Goal: Transaction & Acquisition: Purchase product/service

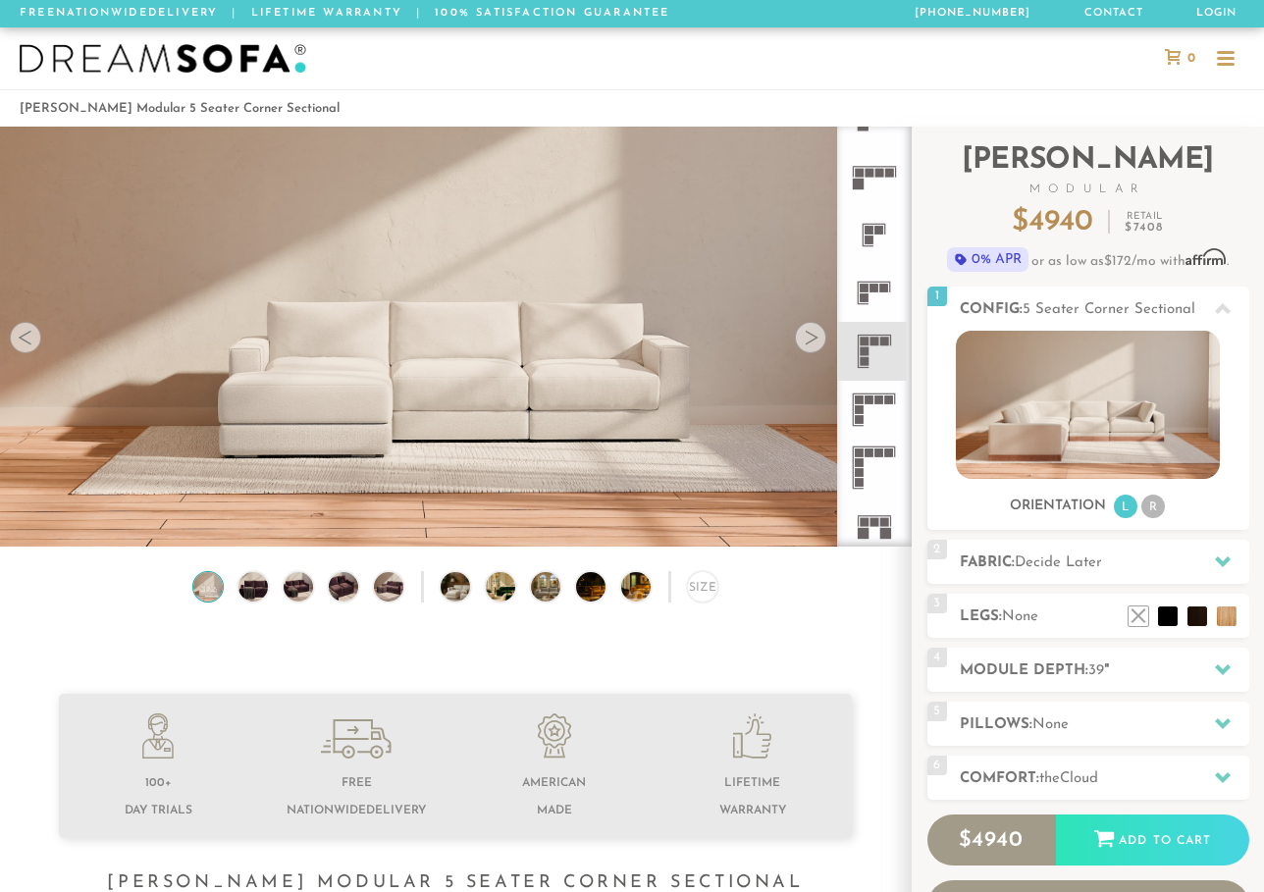
click at [877, 339] on rect at bounding box center [875, 341] width 9 height 9
click at [817, 338] on div at bounding box center [810, 337] width 31 height 31
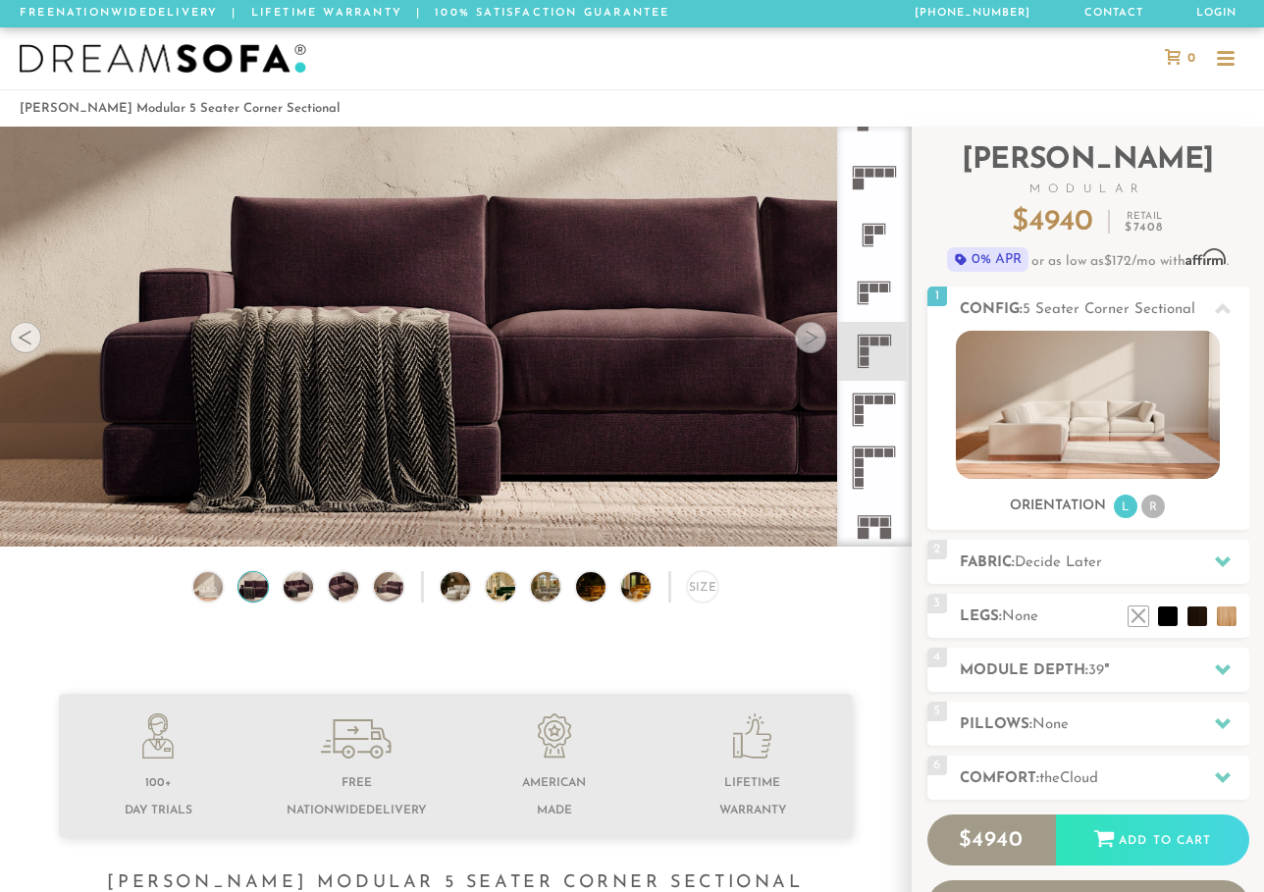
click at [817, 338] on div at bounding box center [810, 337] width 31 height 31
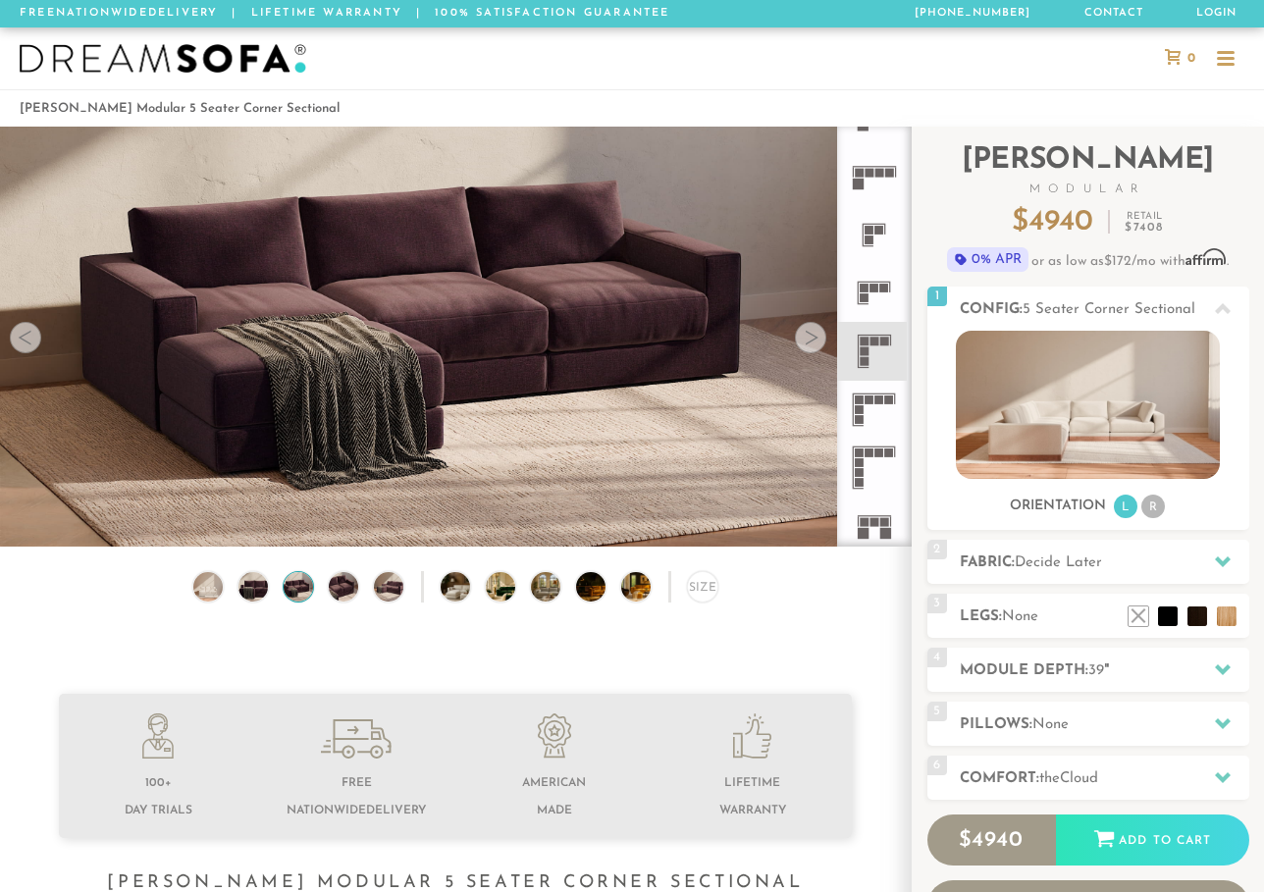
click at [817, 338] on div at bounding box center [810, 337] width 31 height 31
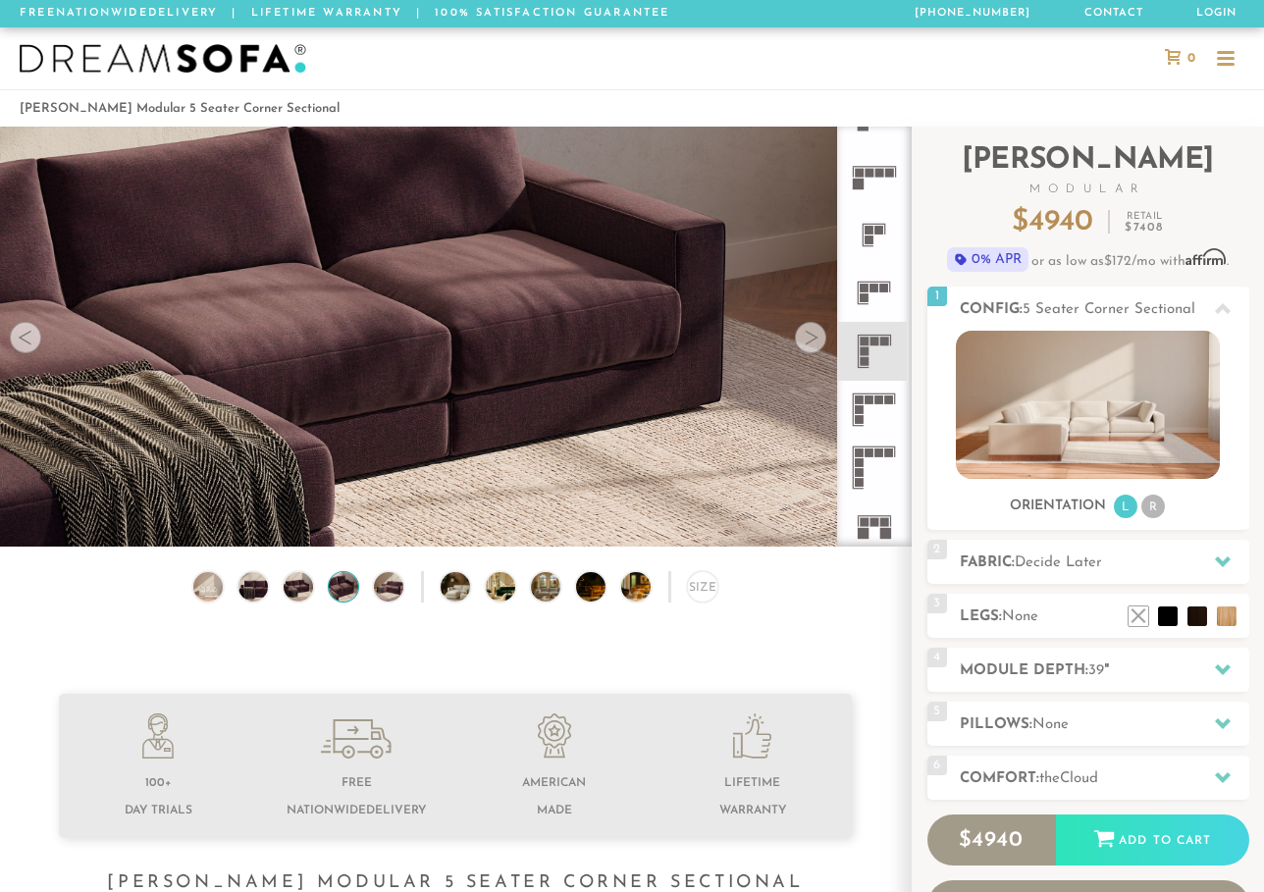
click at [817, 338] on div at bounding box center [810, 337] width 31 height 31
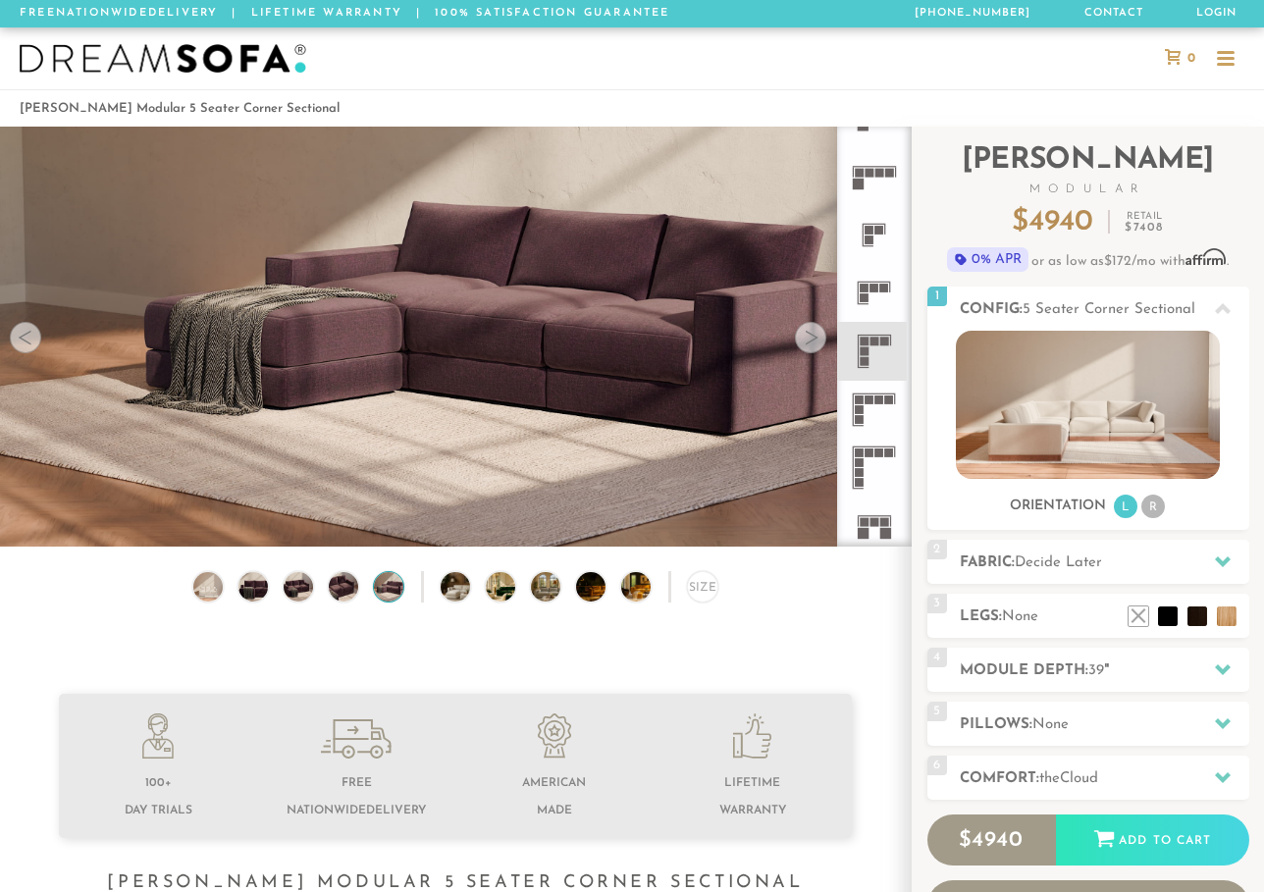
click at [817, 338] on div at bounding box center [810, 337] width 31 height 31
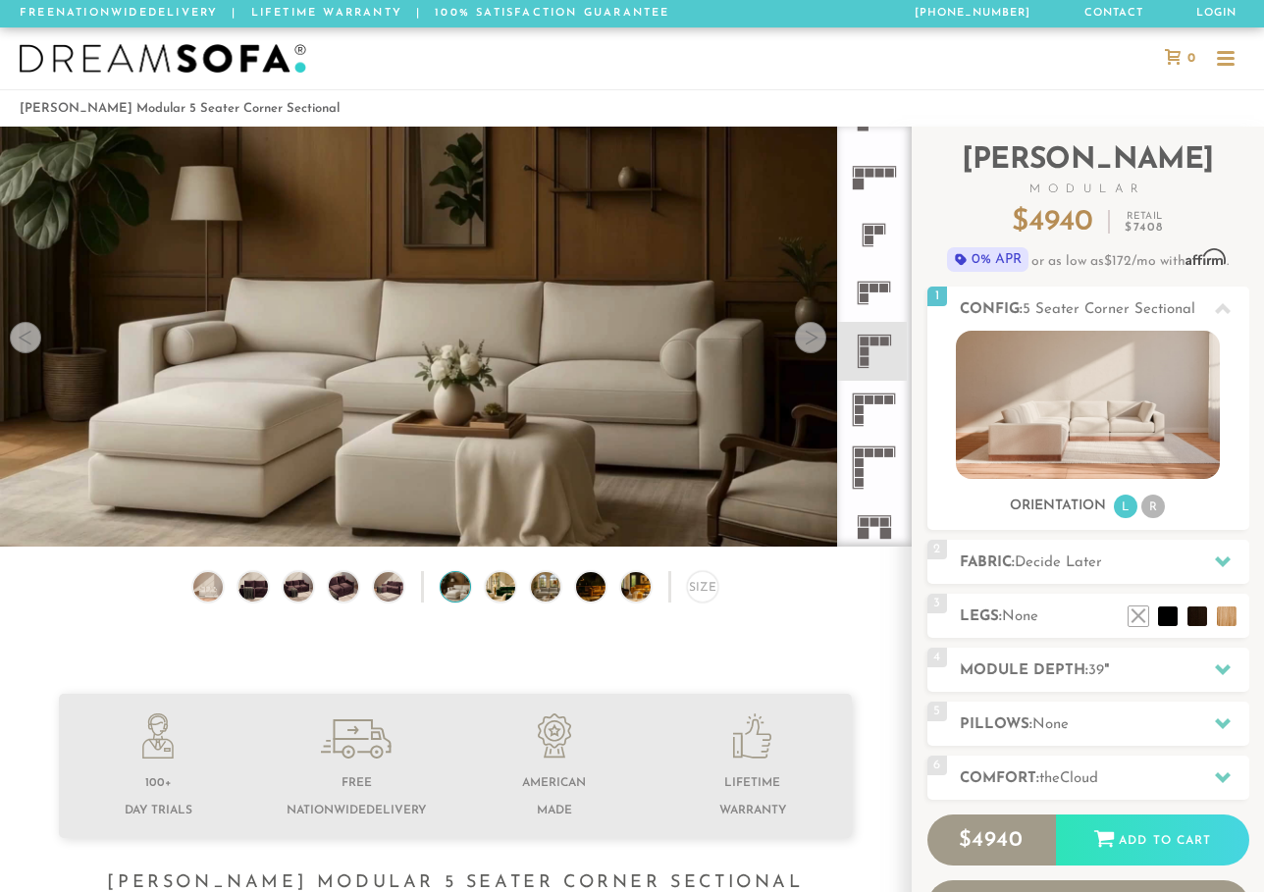
click at [817, 338] on div at bounding box center [810, 337] width 31 height 31
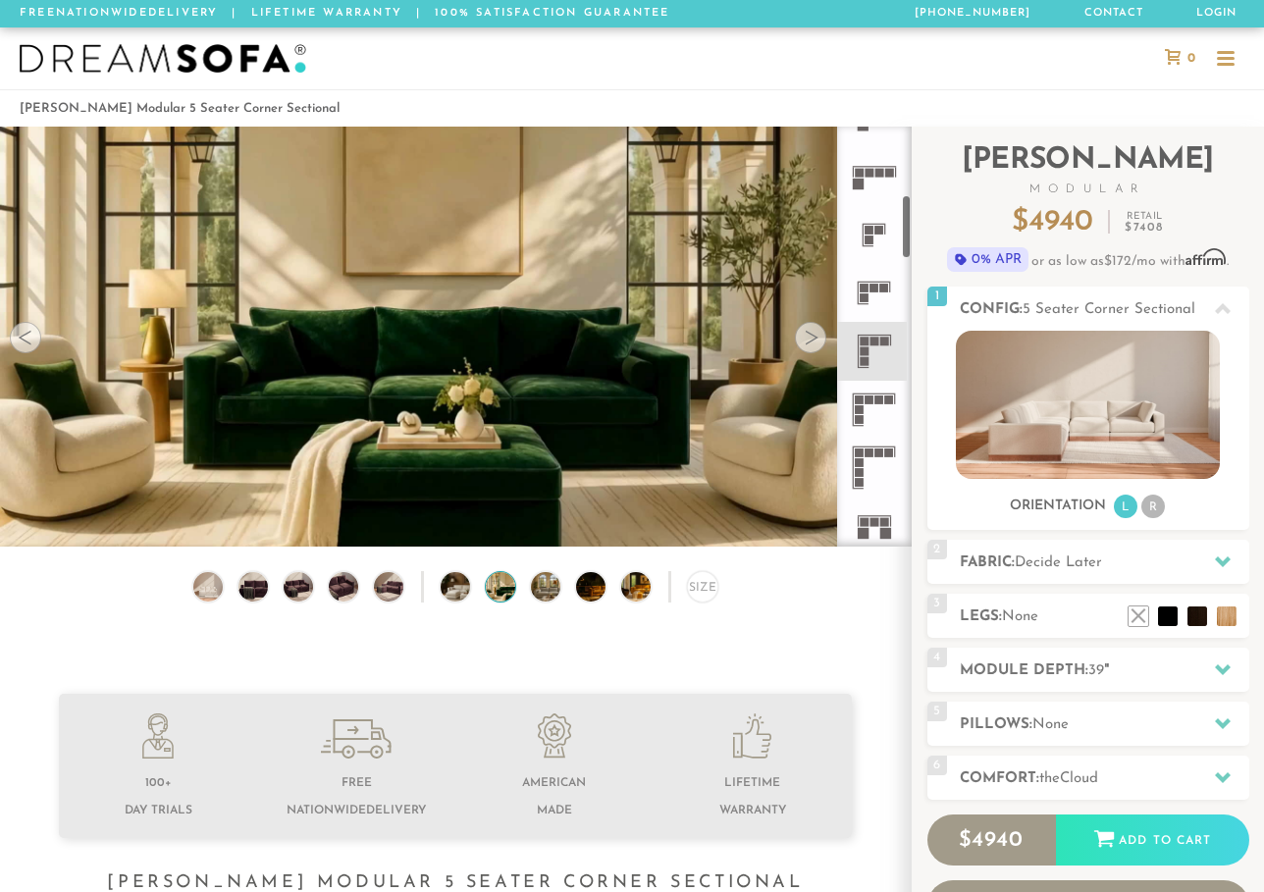
click at [884, 368] on icon at bounding box center [874, 351] width 58 height 58
click at [1075, 443] on img at bounding box center [1088, 405] width 264 height 148
click at [1078, 407] on img at bounding box center [1088, 405] width 264 height 148
click at [1134, 506] on li "L" at bounding box center [1126, 507] width 24 height 24
click at [1162, 502] on li "R" at bounding box center [1154, 507] width 24 height 24
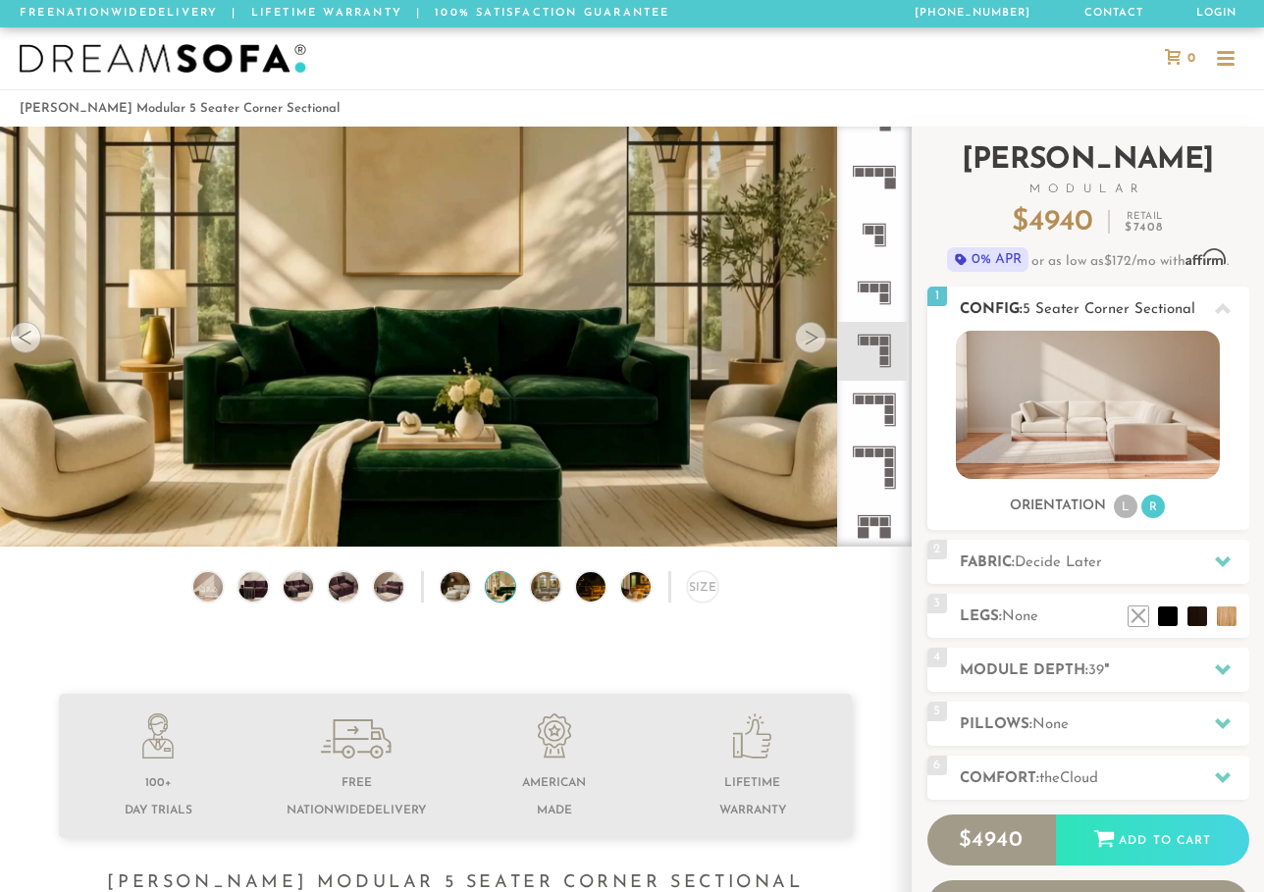
click at [1123, 509] on li "L" at bounding box center [1126, 507] width 24 height 24
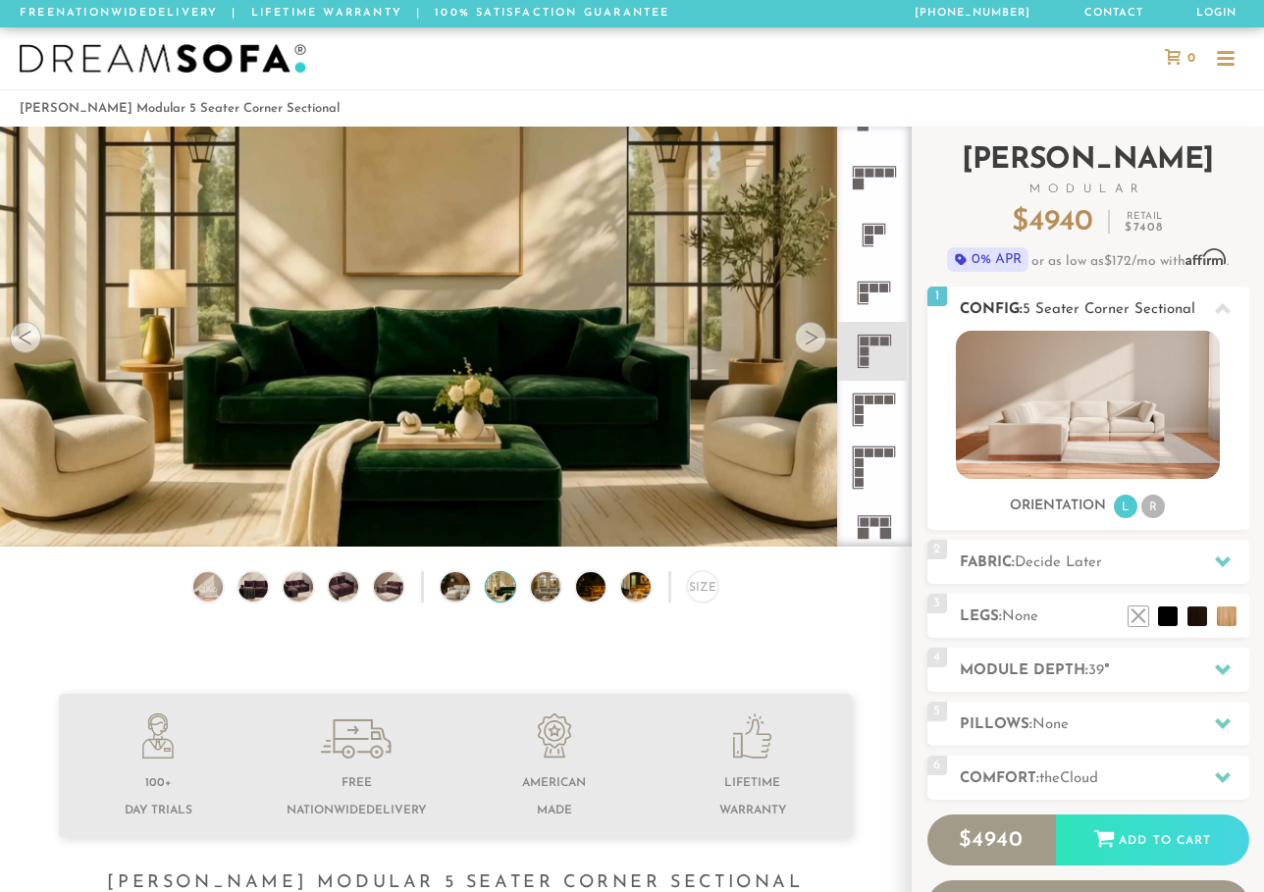
click at [1094, 427] on img at bounding box center [1088, 405] width 264 height 148
click at [202, 596] on img at bounding box center [207, 586] width 35 height 29
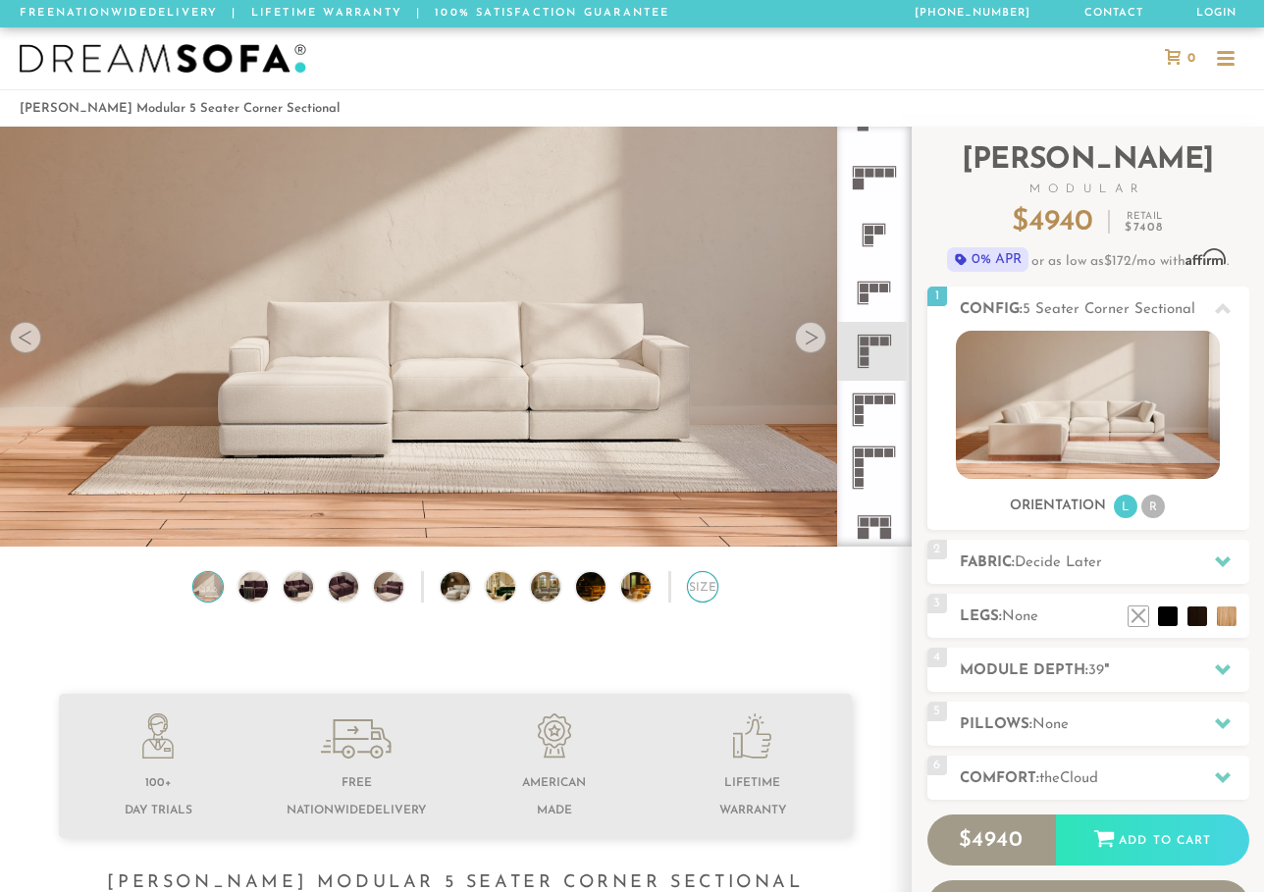
click at [693, 588] on div "Size" at bounding box center [702, 586] width 31 height 31
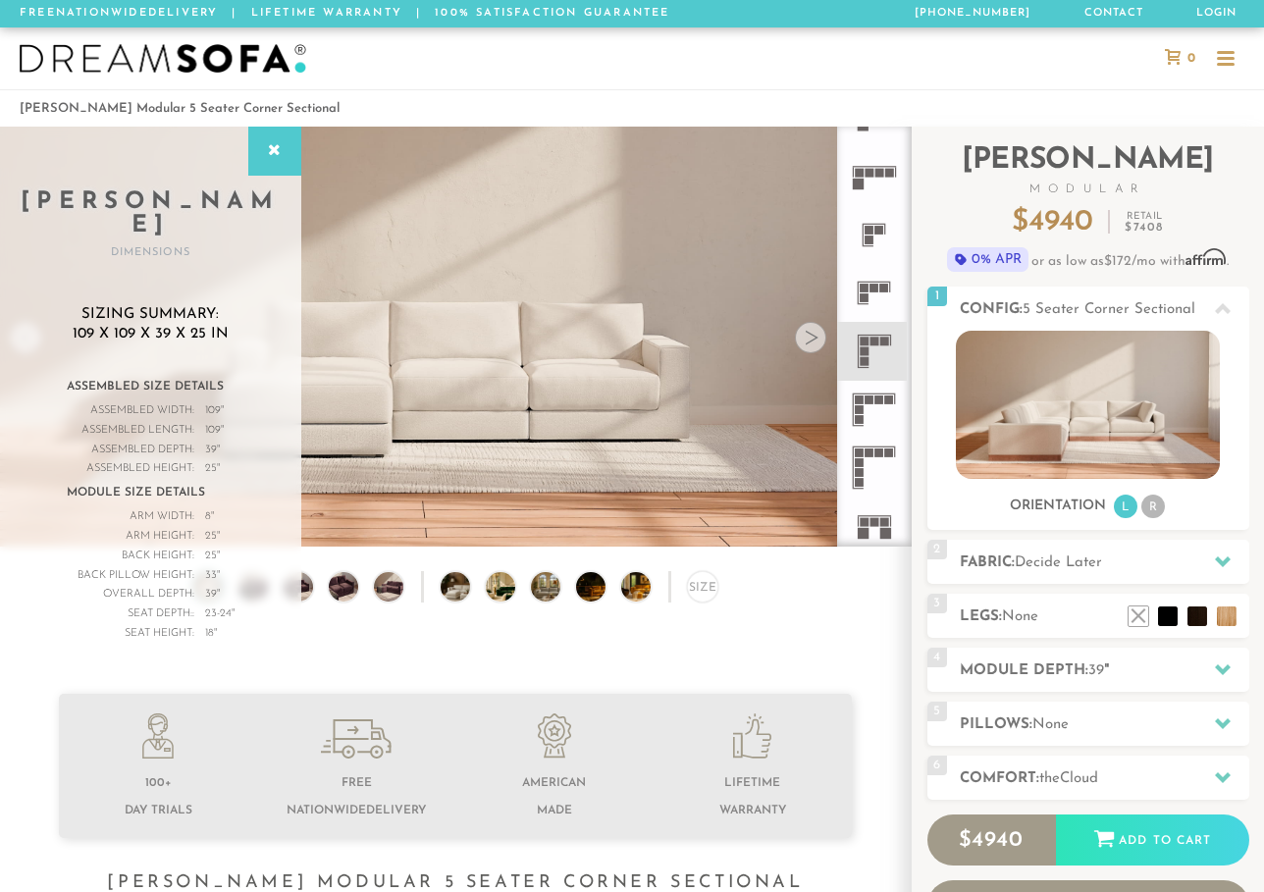
click at [723, 590] on div "Size" at bounding box center [455, 591] width 911 height 41
click at [713, 588] on div "Size" at bounding box center [702, 586] width 31 height 31
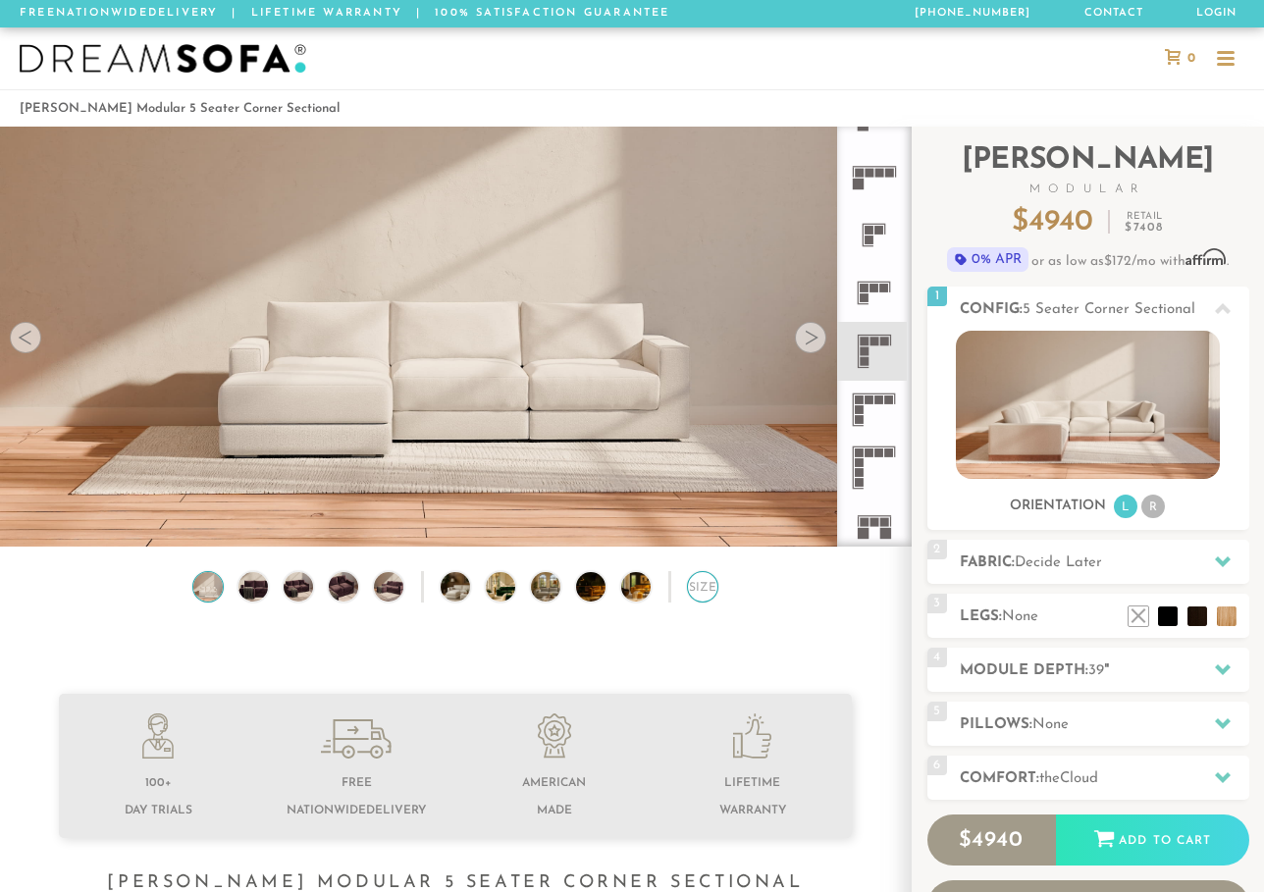
click at [713, 588] on div "Size" at bounding box center [702, 586] width 31 height 31
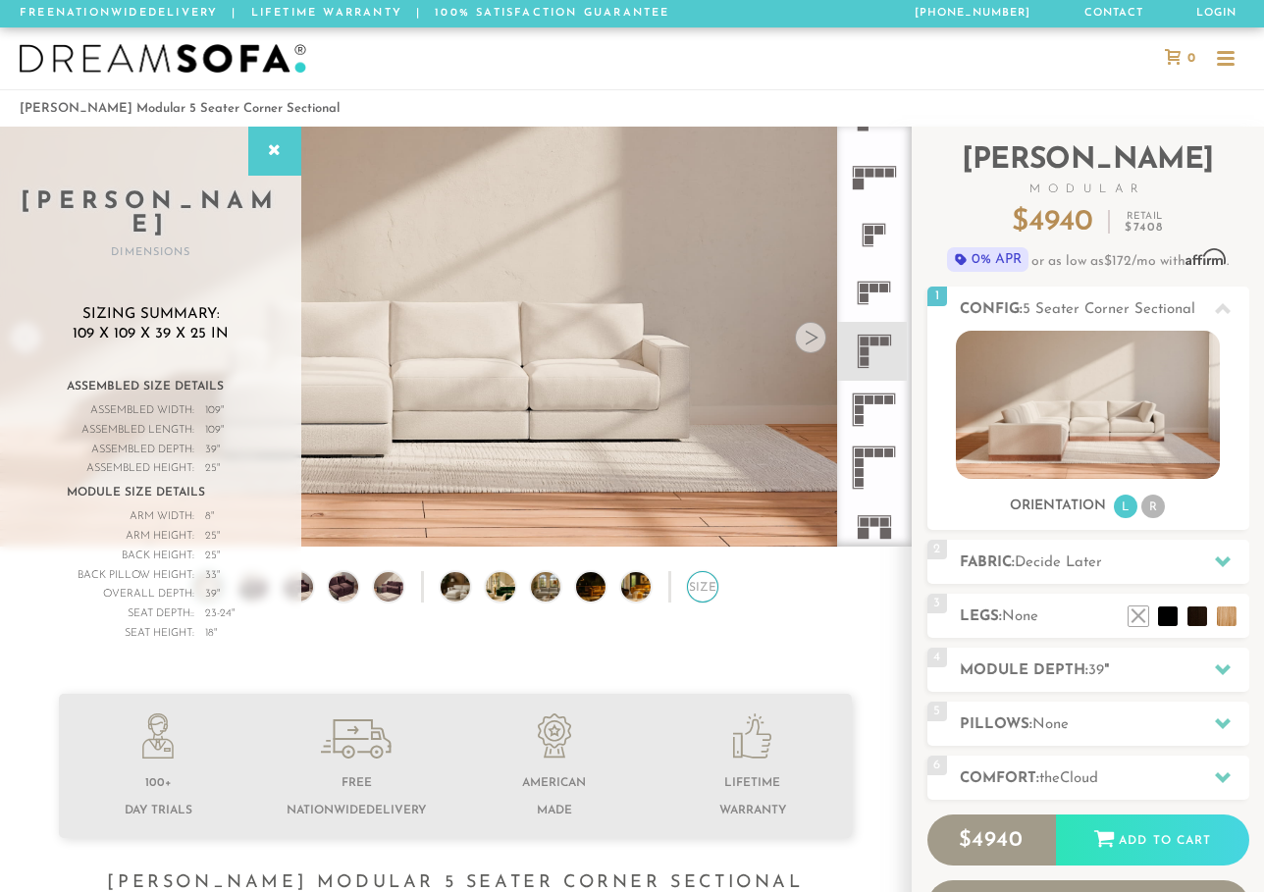
click at [713, 588] on div "Size" at bounding box center [702, 586] width 31 height 31
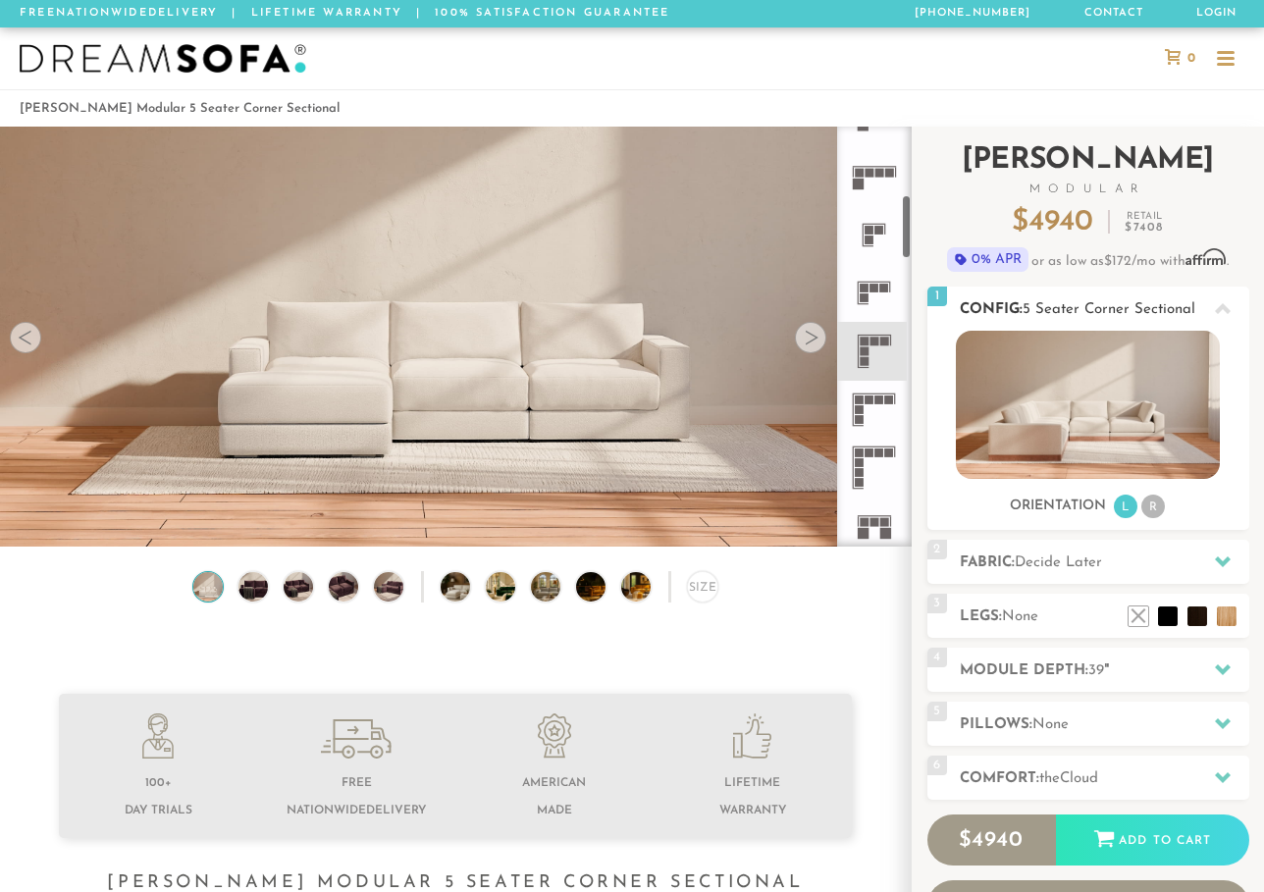
click at [1138, 399] on img at bounding box center [1088, 405] width 264 height 148
click at [1065, 561] on span "Decide Later" at bounding box center [1058, 563] width 87 height 15
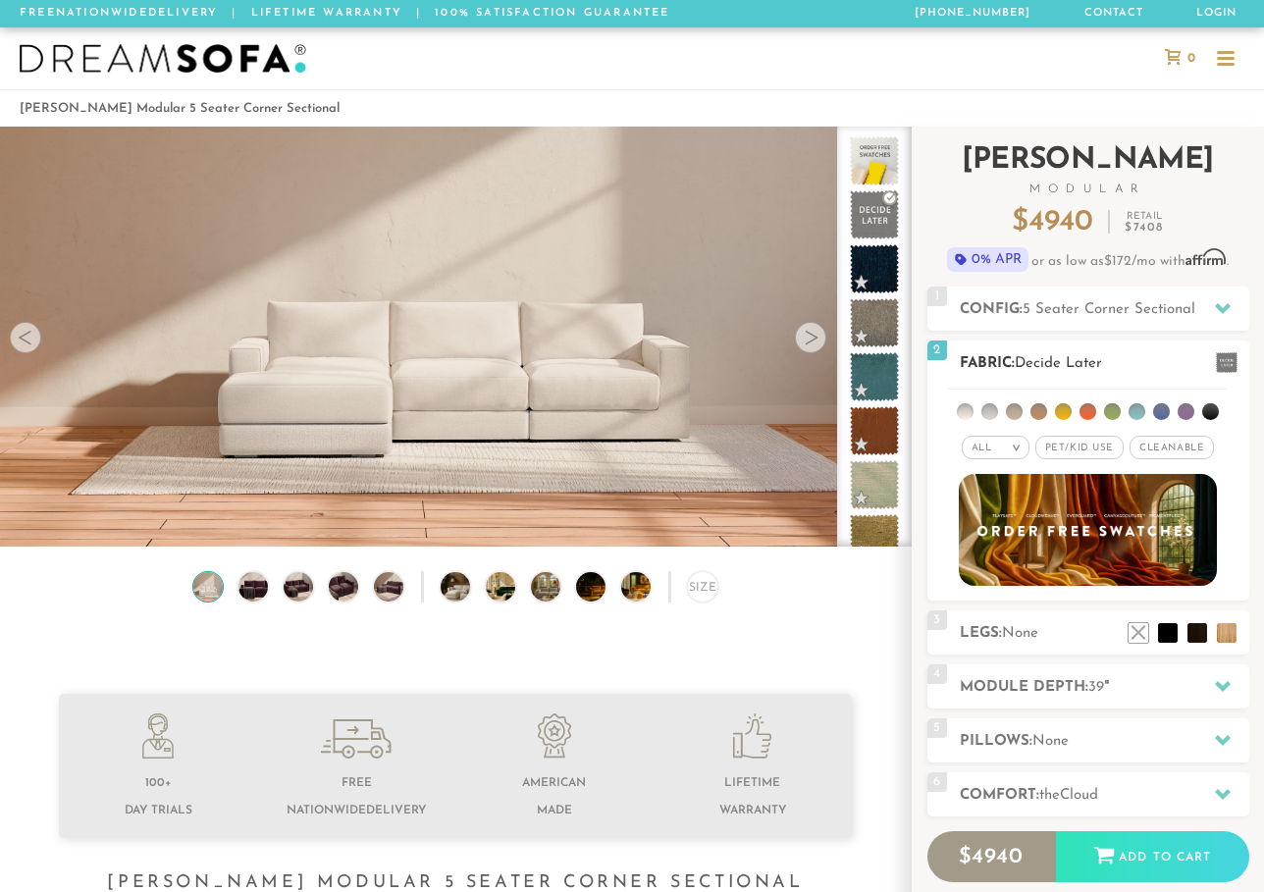
click at [986, 443] on em "All" at bounding box center [982, 448] width 21 height 11
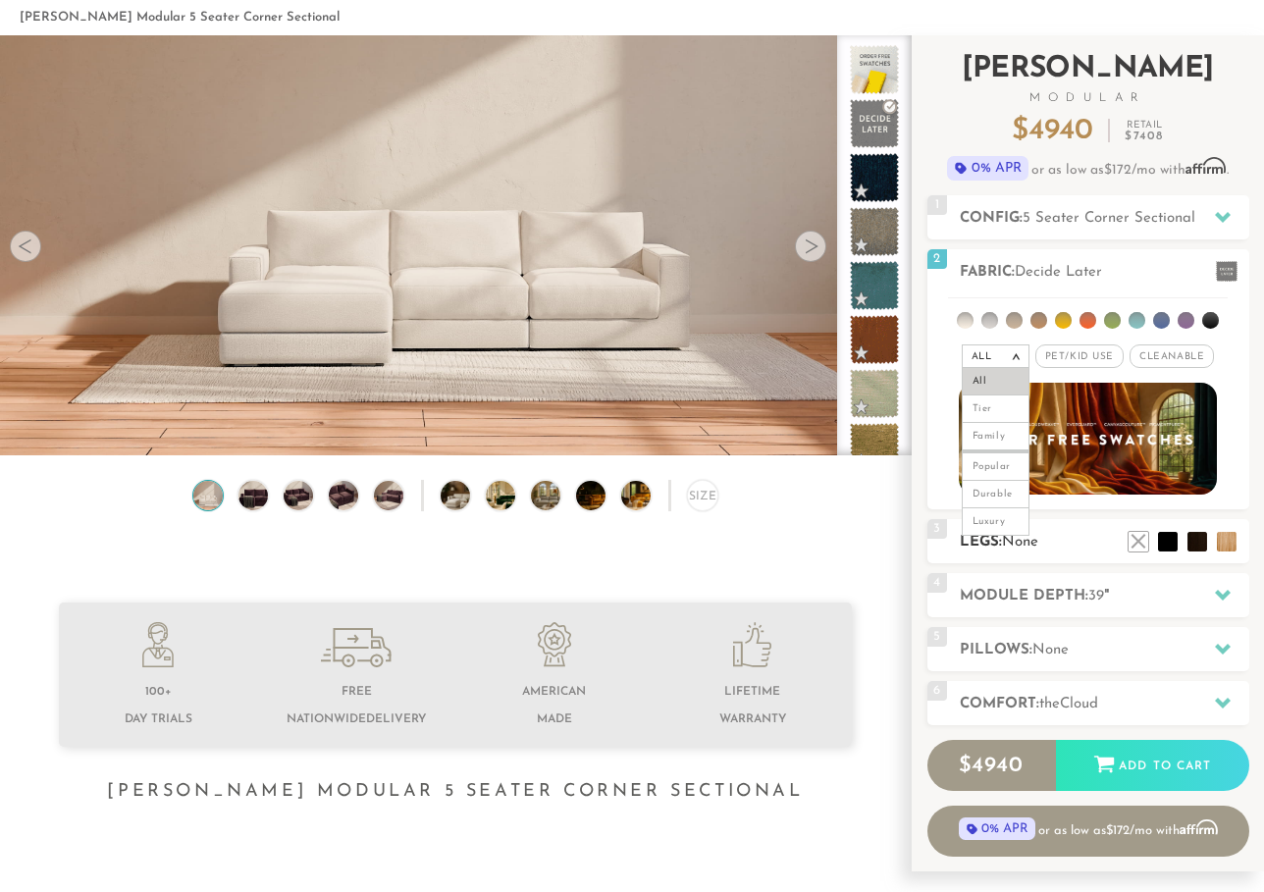
scroll to position [98, 0]
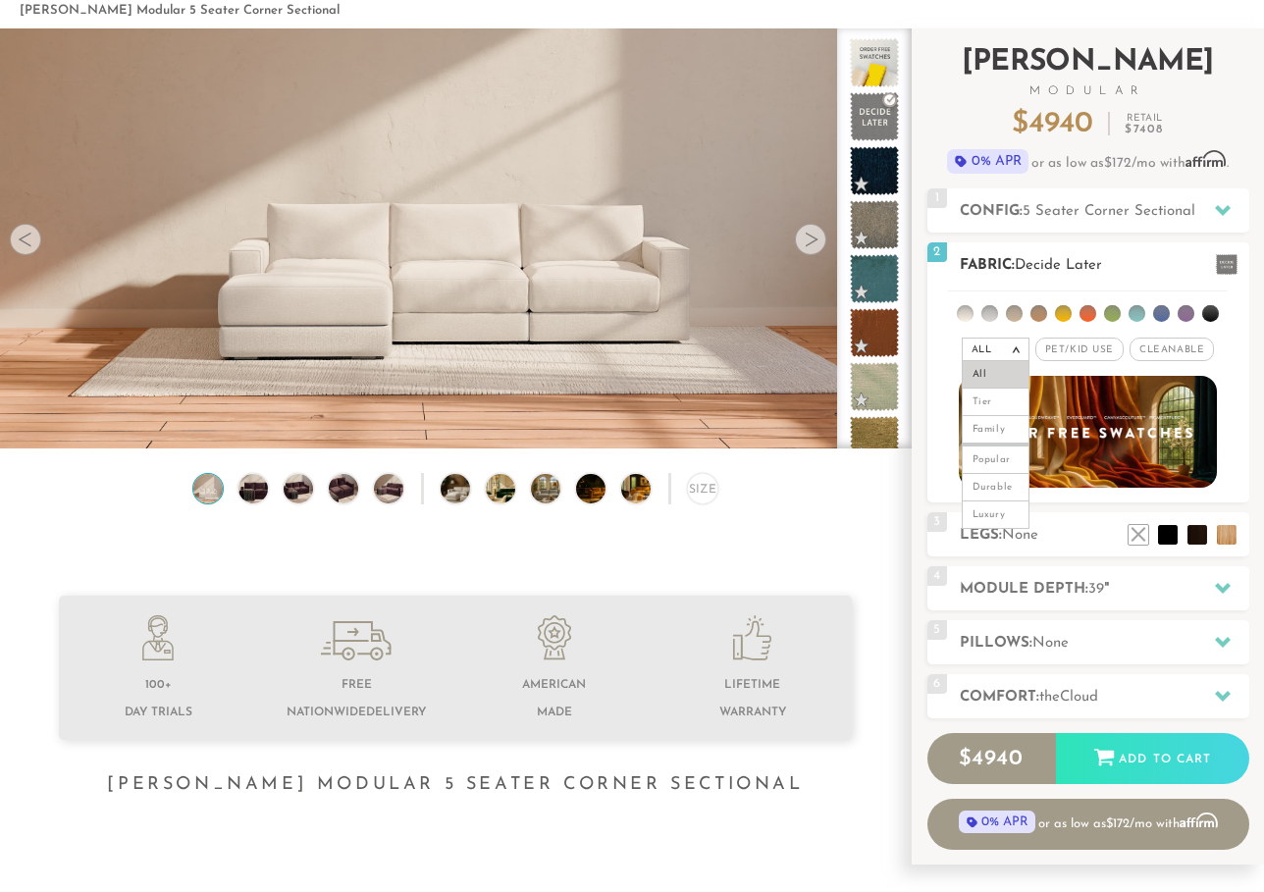
click at [1171, 349] on span "Cleanable x" at bounding box center [1172, 350] width 84 height 24
click at [1204, 343] on span "Cleanable x" at bounding box center [1172, 350] width 99 height 24
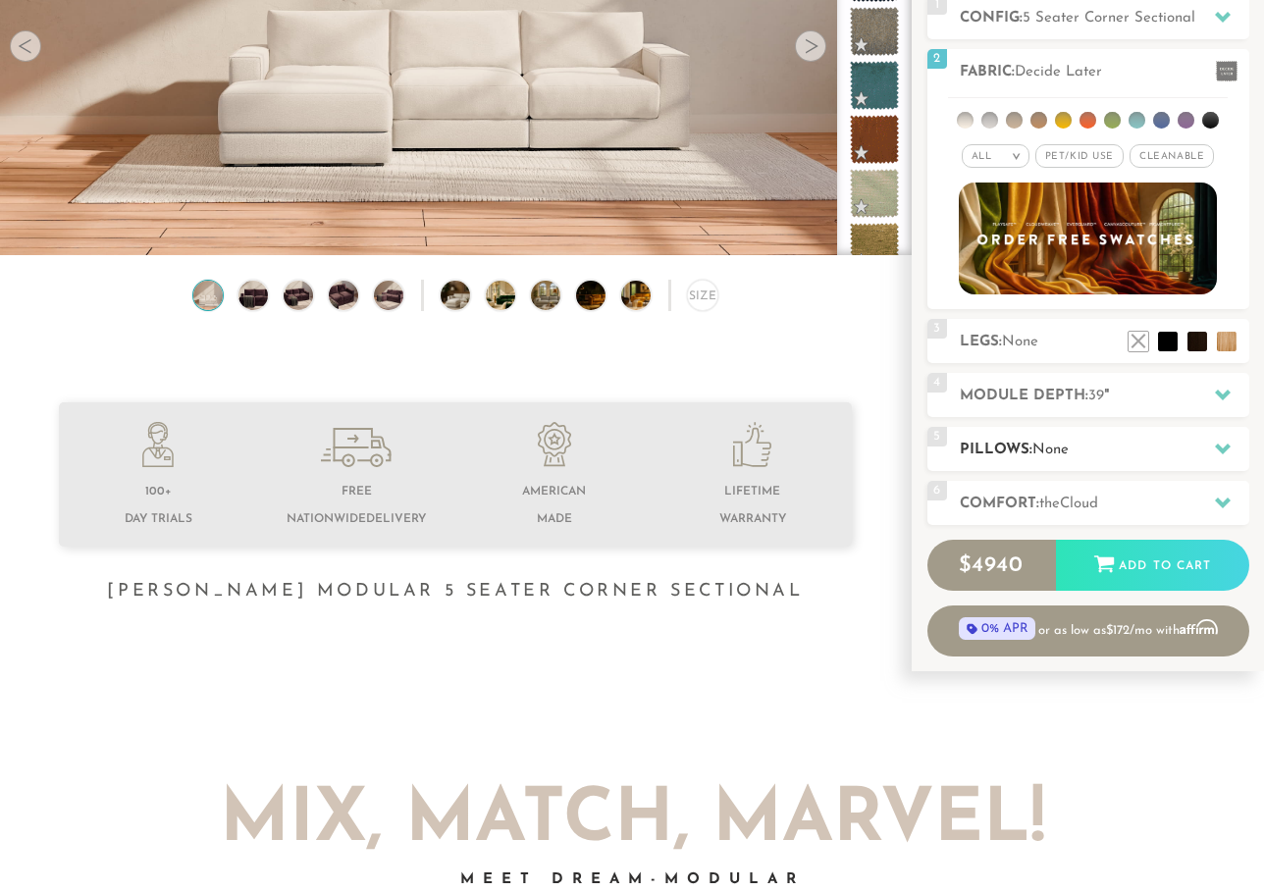
scroll to position [0, 0]
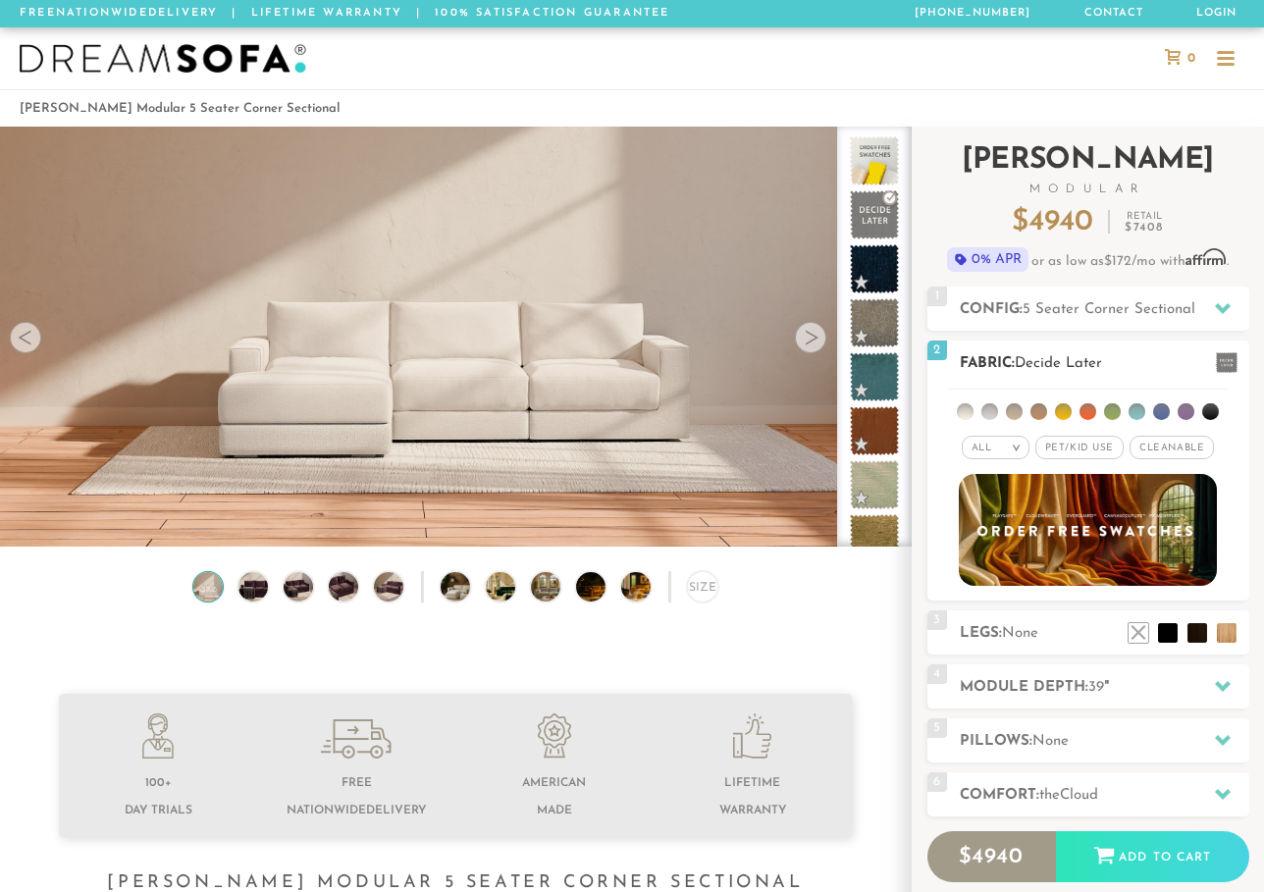
click at [987, 408] on li at bounding box center [990, 411] width 17 height 17
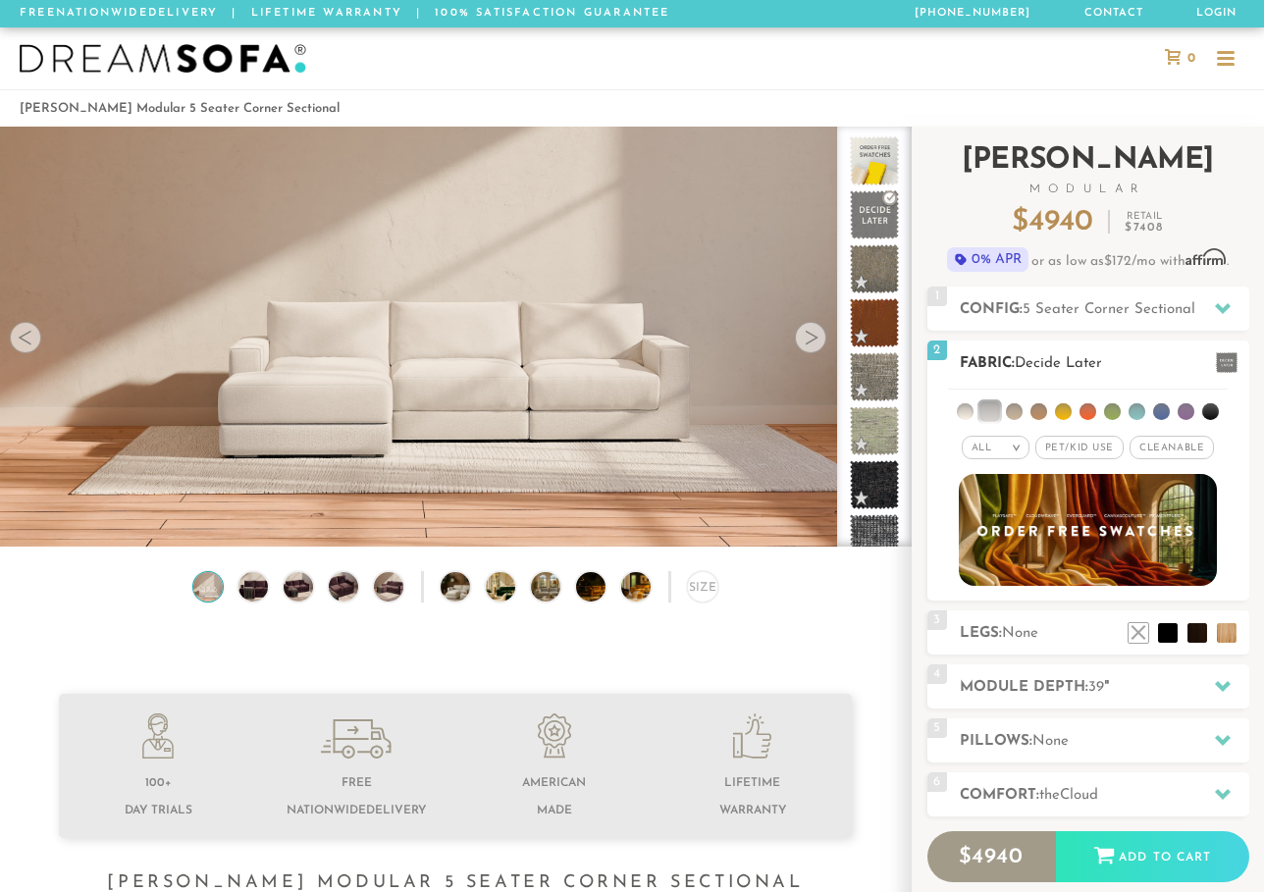
click at [964, 408] on li at bounding box center [965, 411] width 17 height 17
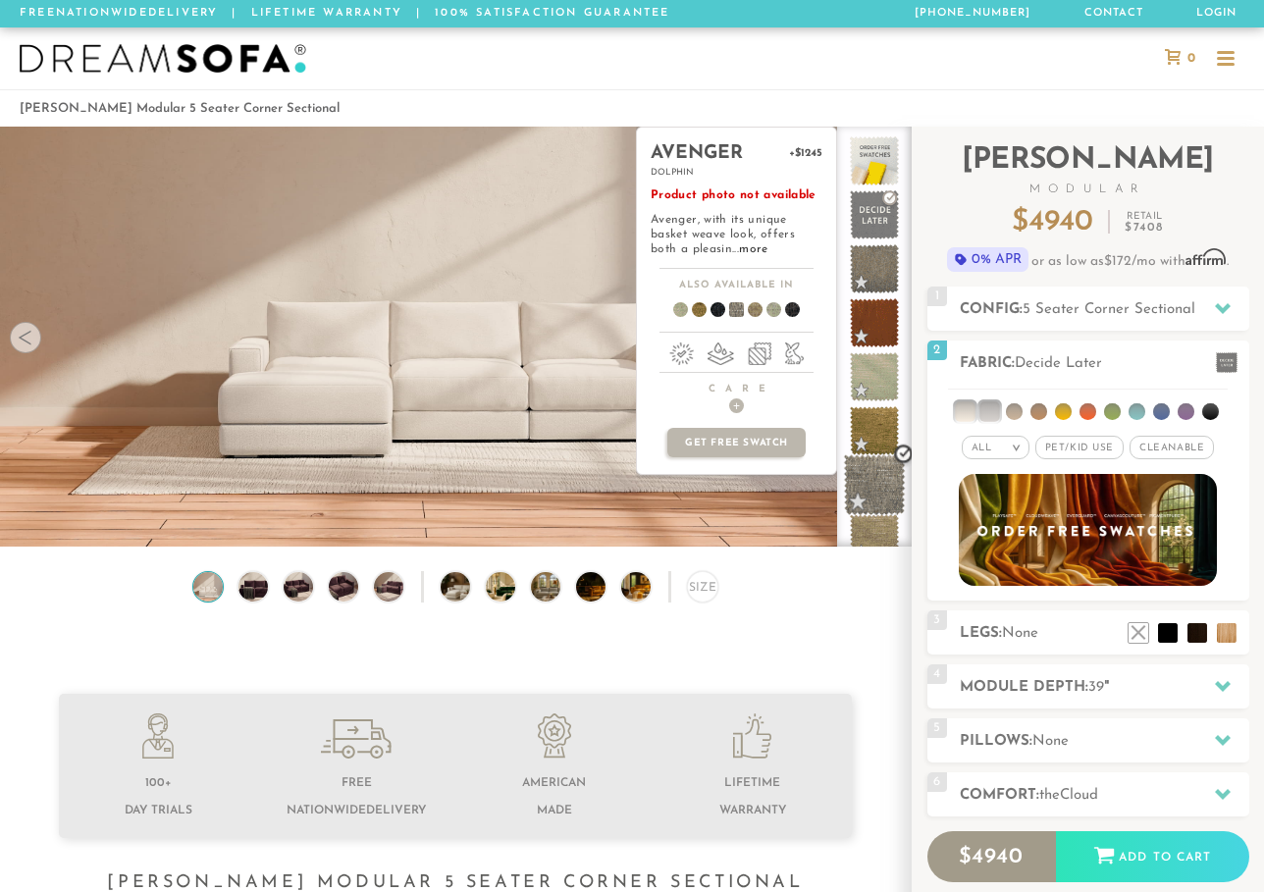
click at [880, 480] on span at bounding box center [875, 485] width 62 height 62
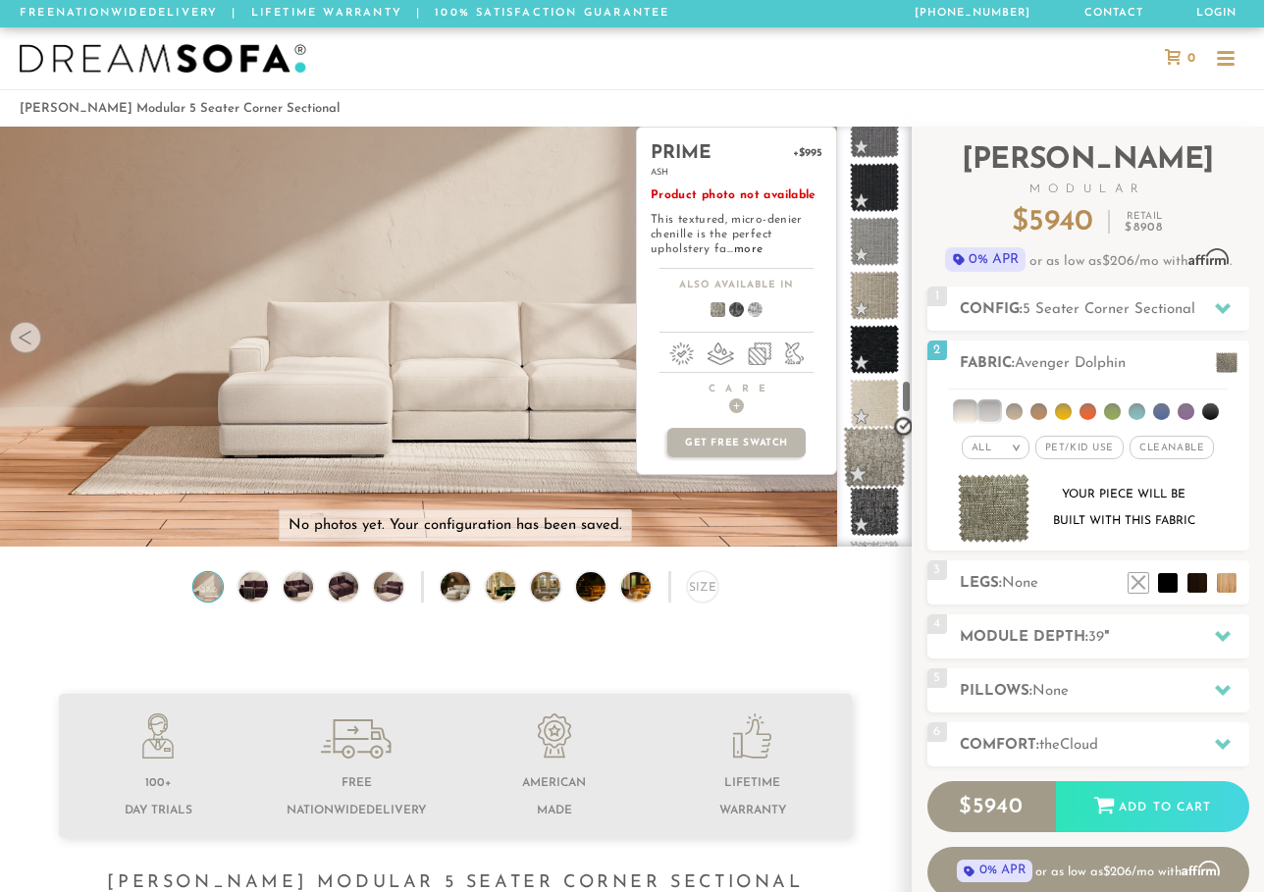
scroll to position [3213, 0]
click at [874, 395] on span at bounding box center [875, 404] width 62 height 62
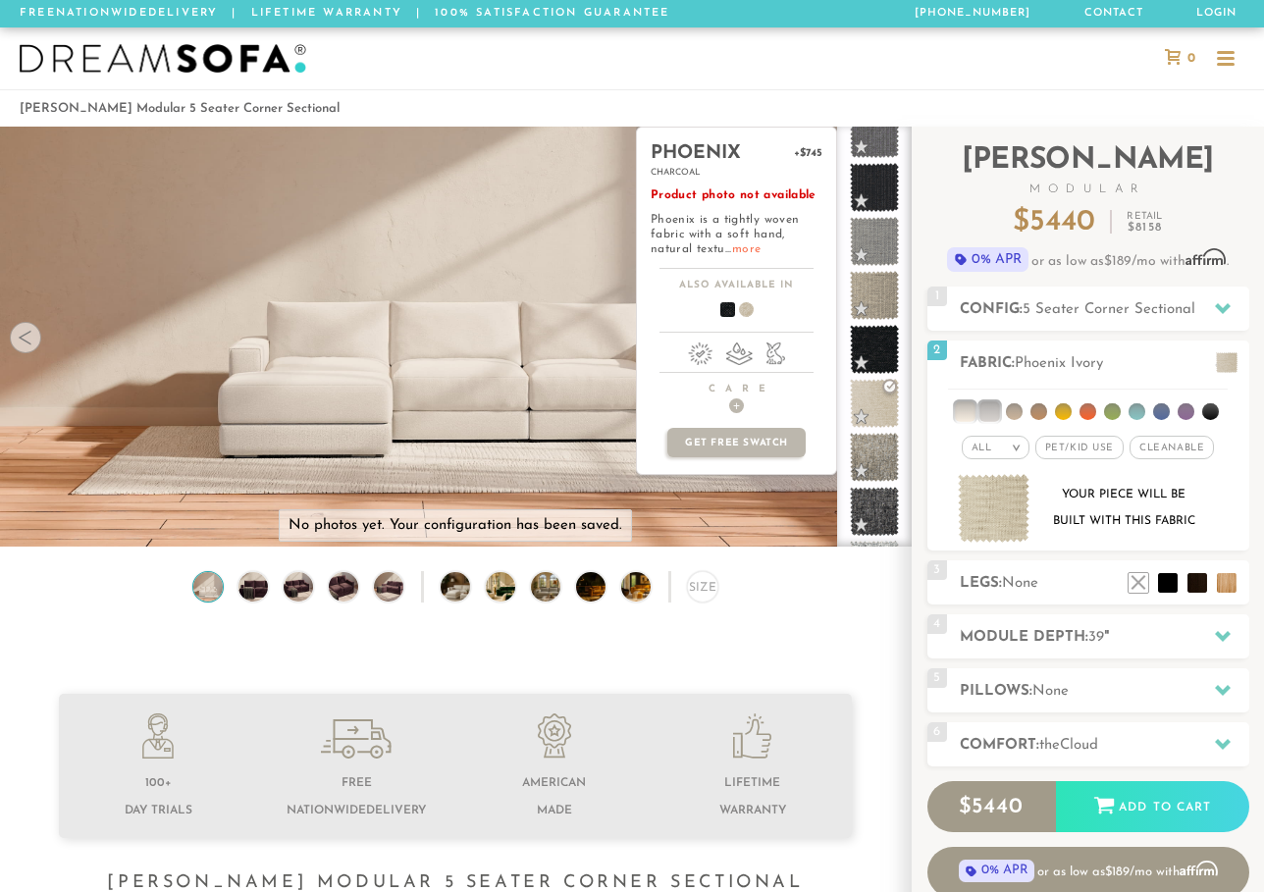
click at [743, 250] on link "more" at bounding box center [746, 249] width 28 height 12
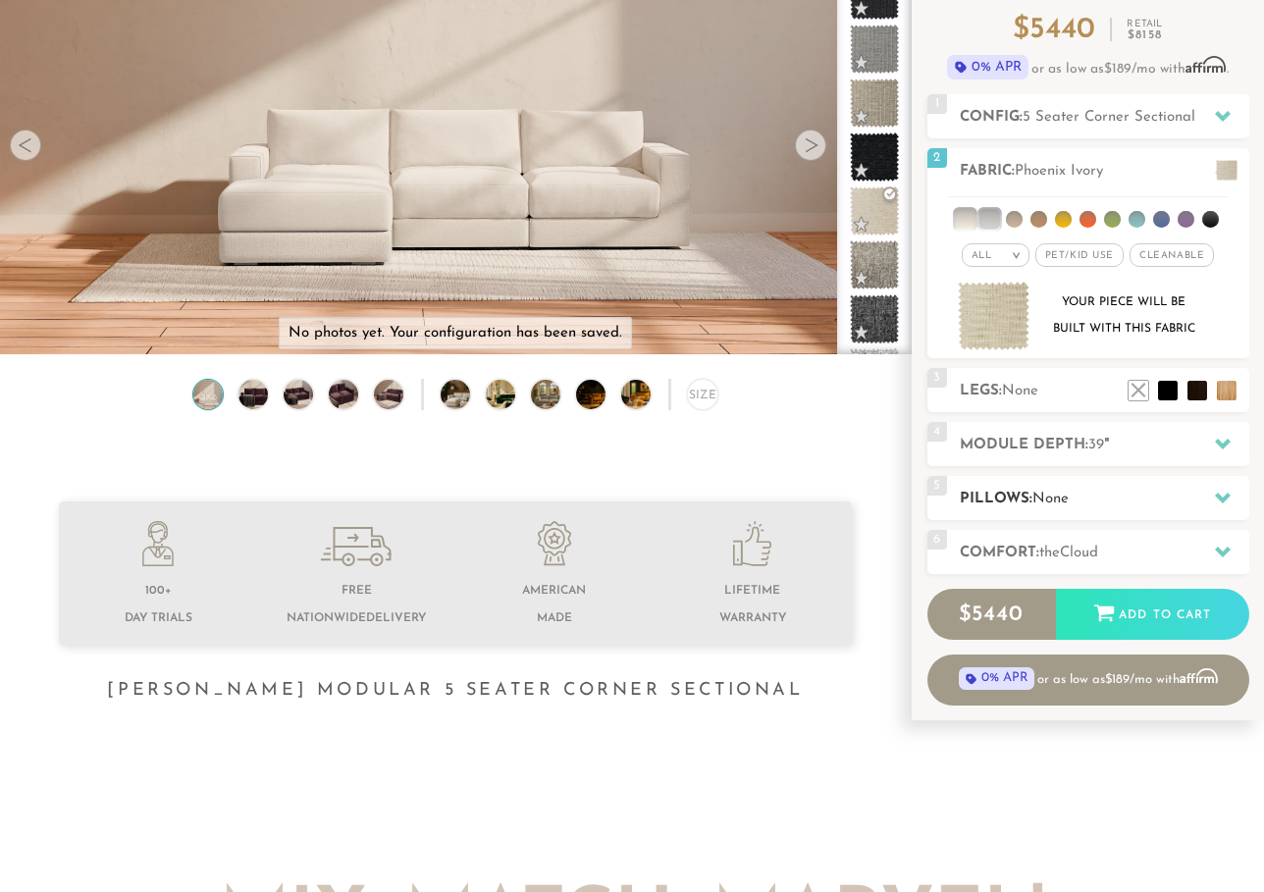
scroll to position [164, 0]
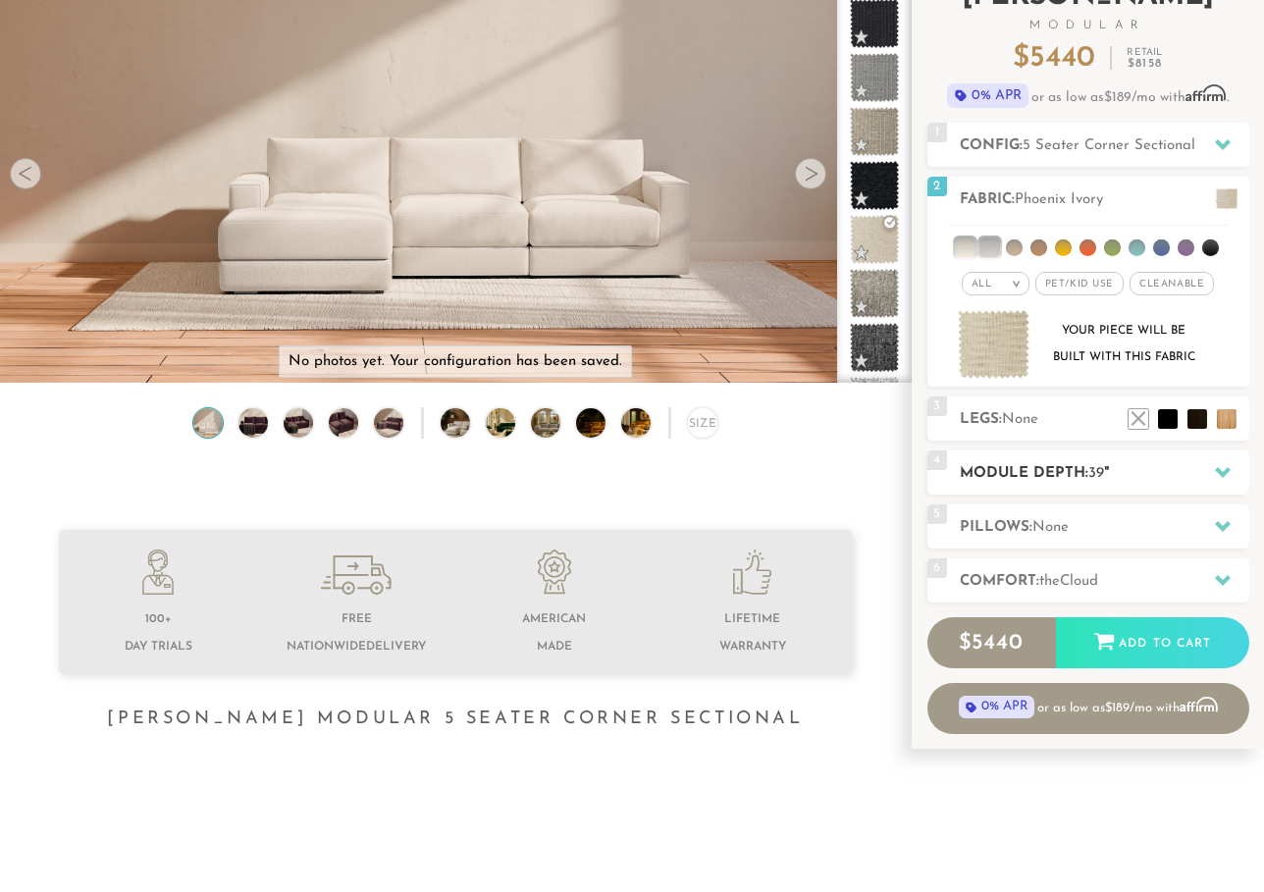
click at [1061, 475] on h2 "Module Depth: 39 "" at bounding box center [1105, 473] width 290 height 23
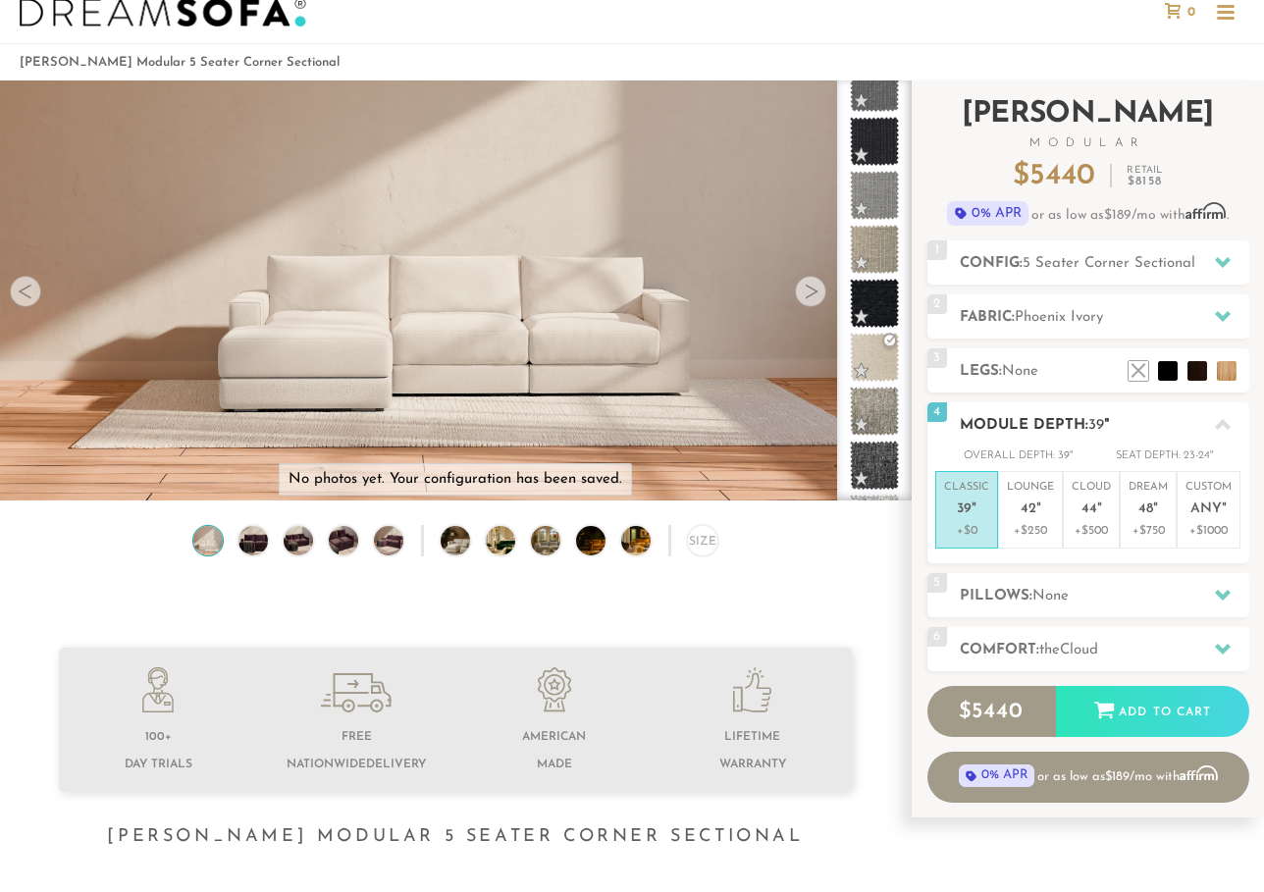
scroll to position [0, 0]
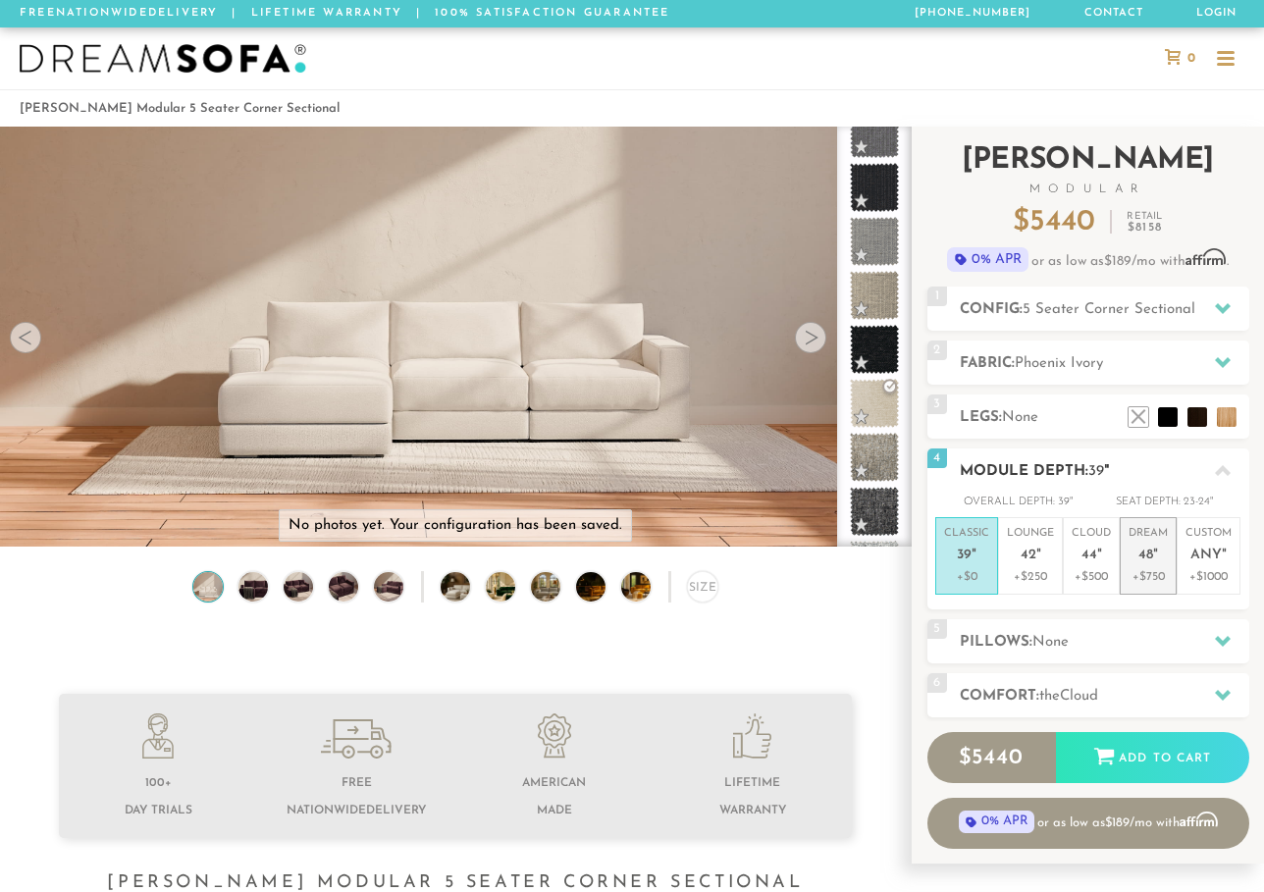
click at [1146, 555] on span "48" at bounding box center [1146, 556] width 15 height 17
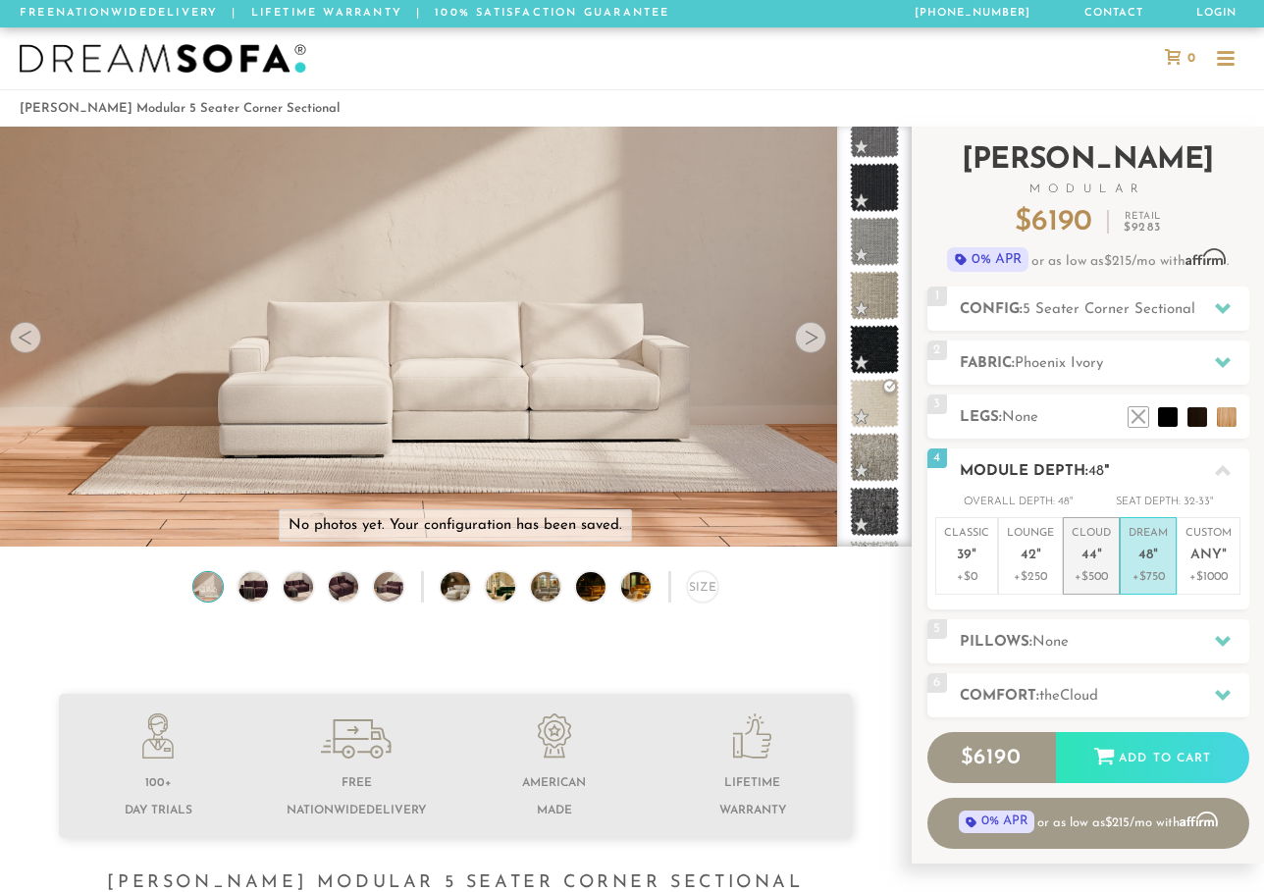
click at [1096, 566] on p "Cloud 44 "" at bounding box center [1091, 547] width 39 height 42
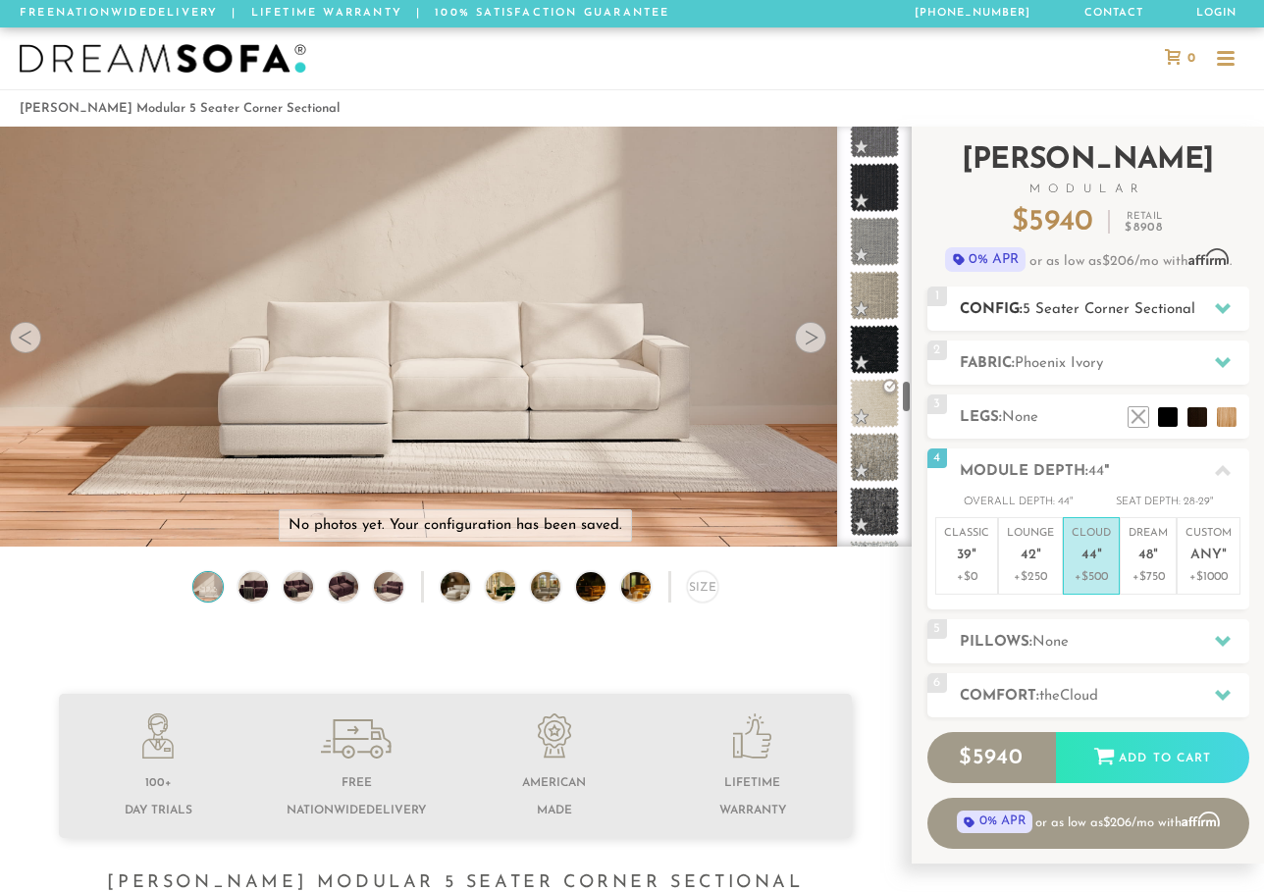
click at [1044, 304] on span "5 Seater Corner Sectional" at bounding box center [1109, 309] width 173 height 15
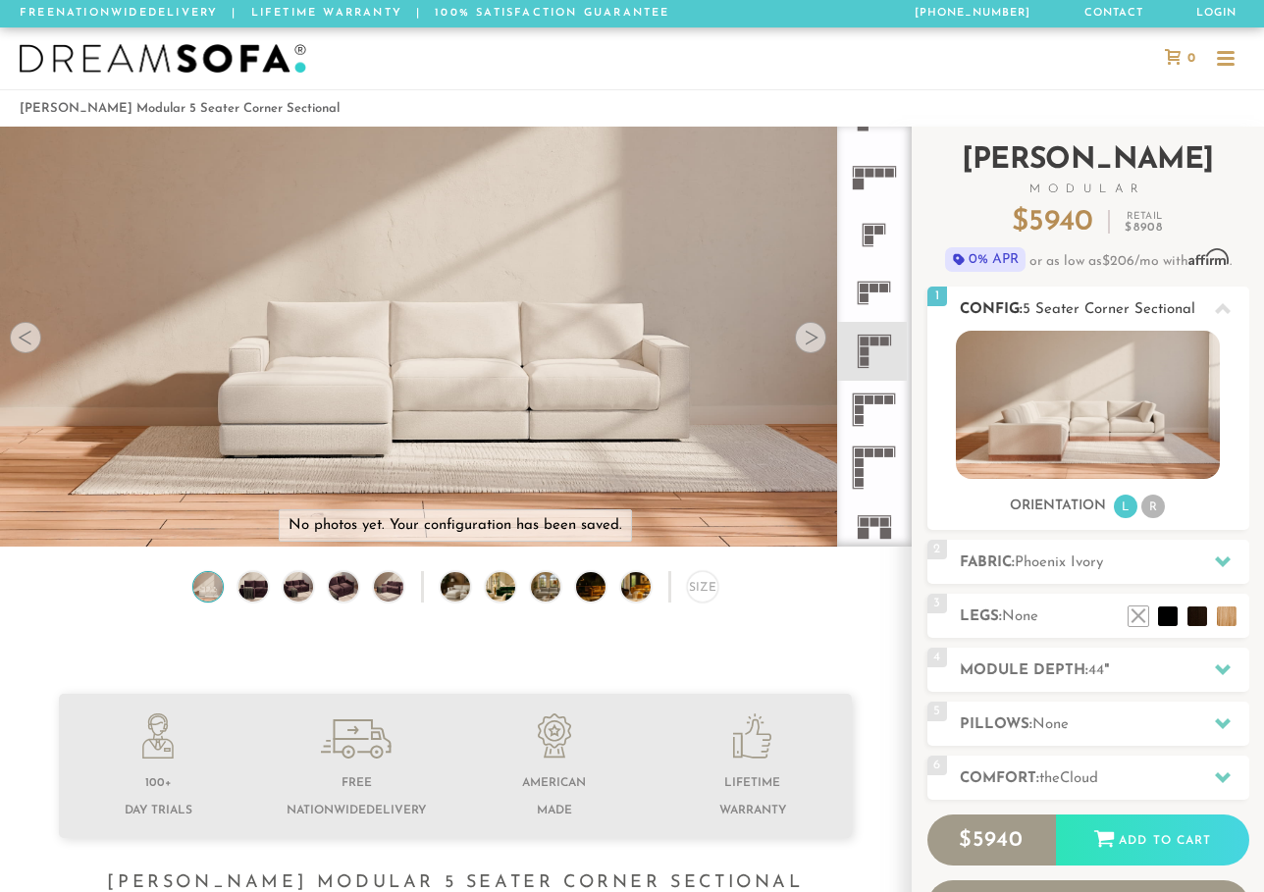
click at [1114, 452] on img at bounding box center [1088, 405] width 264 height 148
click at [875, 343] on rect at bounding box center [875, 341] width 9 height 9
click at [21, 339] on div at bounding box center [25, 337] width 31 height 31
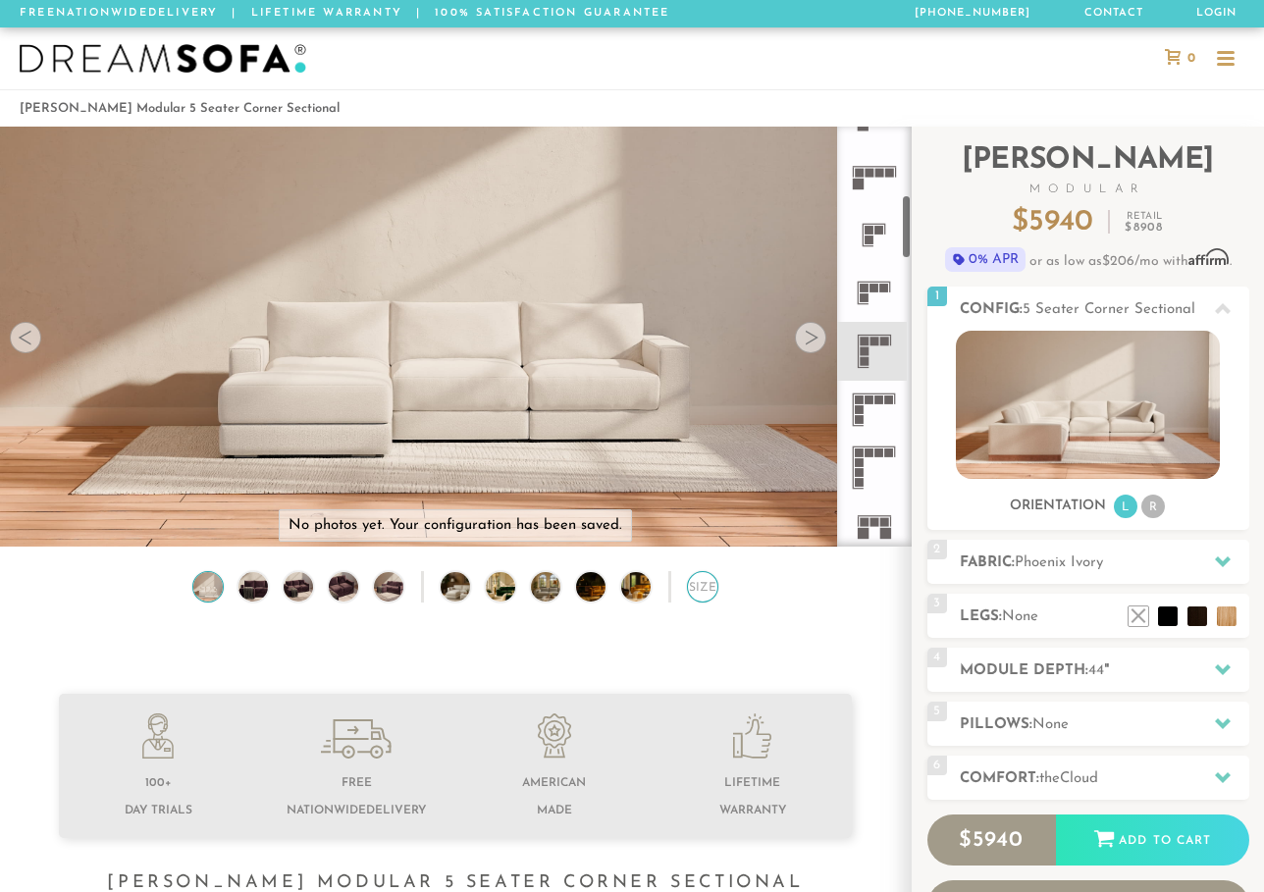
click at [711, 594] on div "Size" at bounding box center [702, 586] width 31 height 31
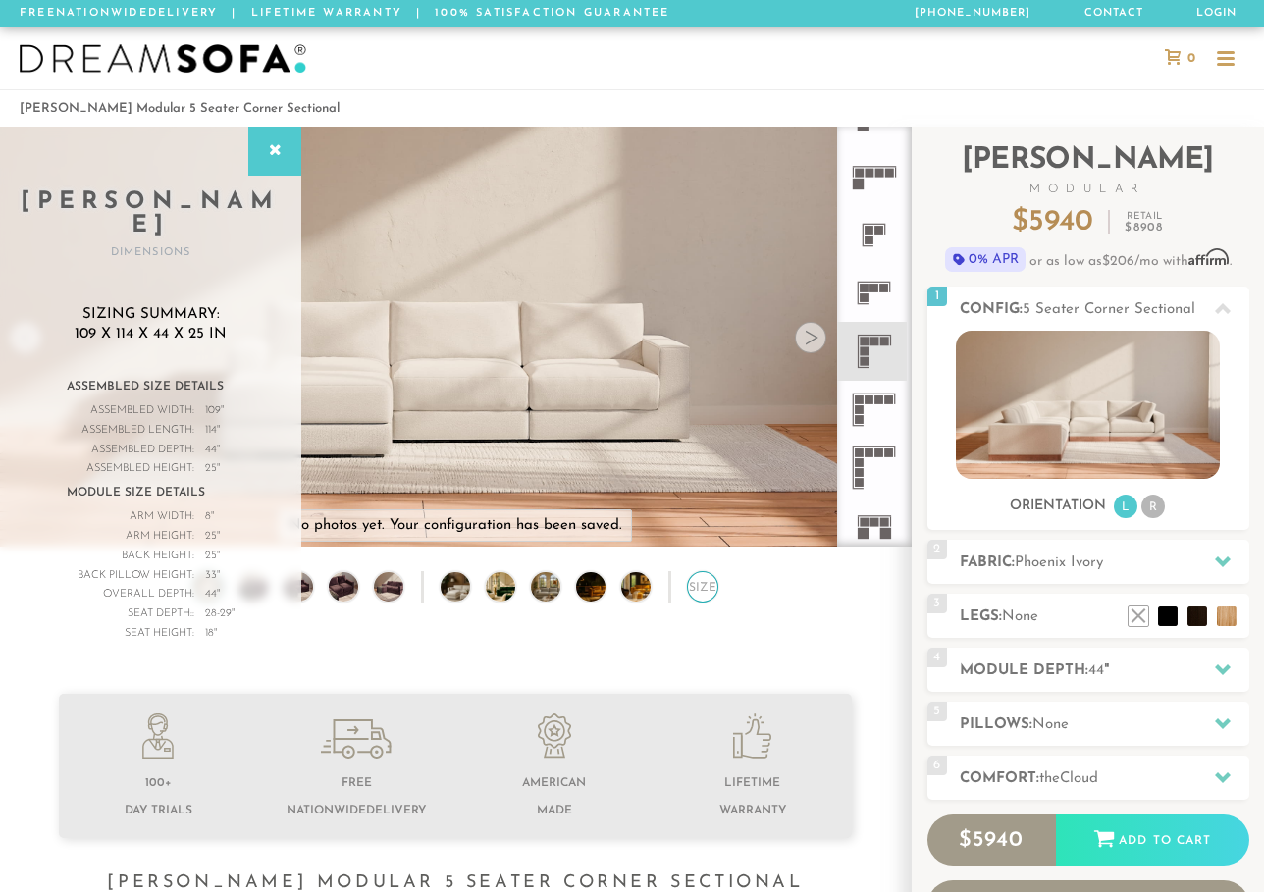
click at [711, 594] on div "Size" at bounding box center [702, 586] width 31 height 31
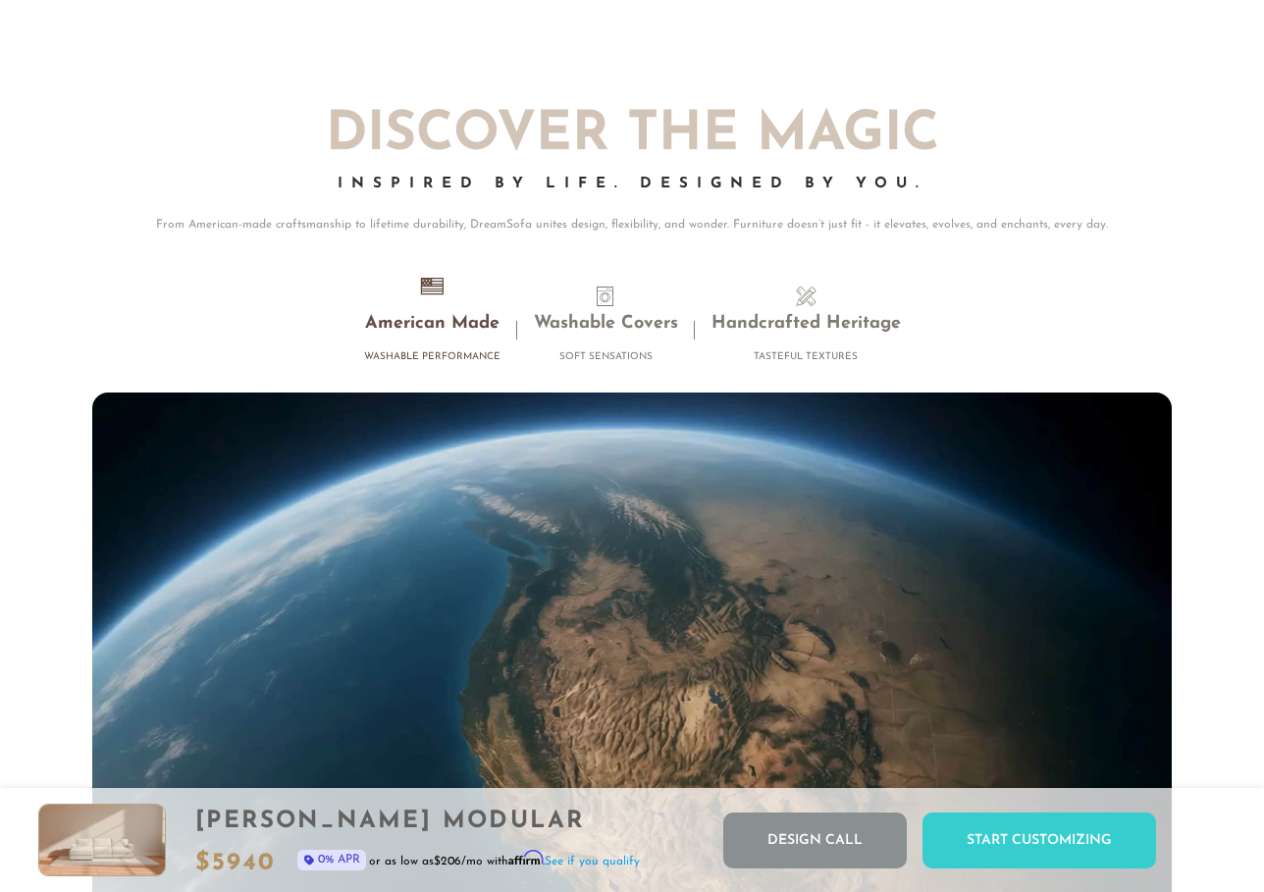
scroll to position [16647, 0]
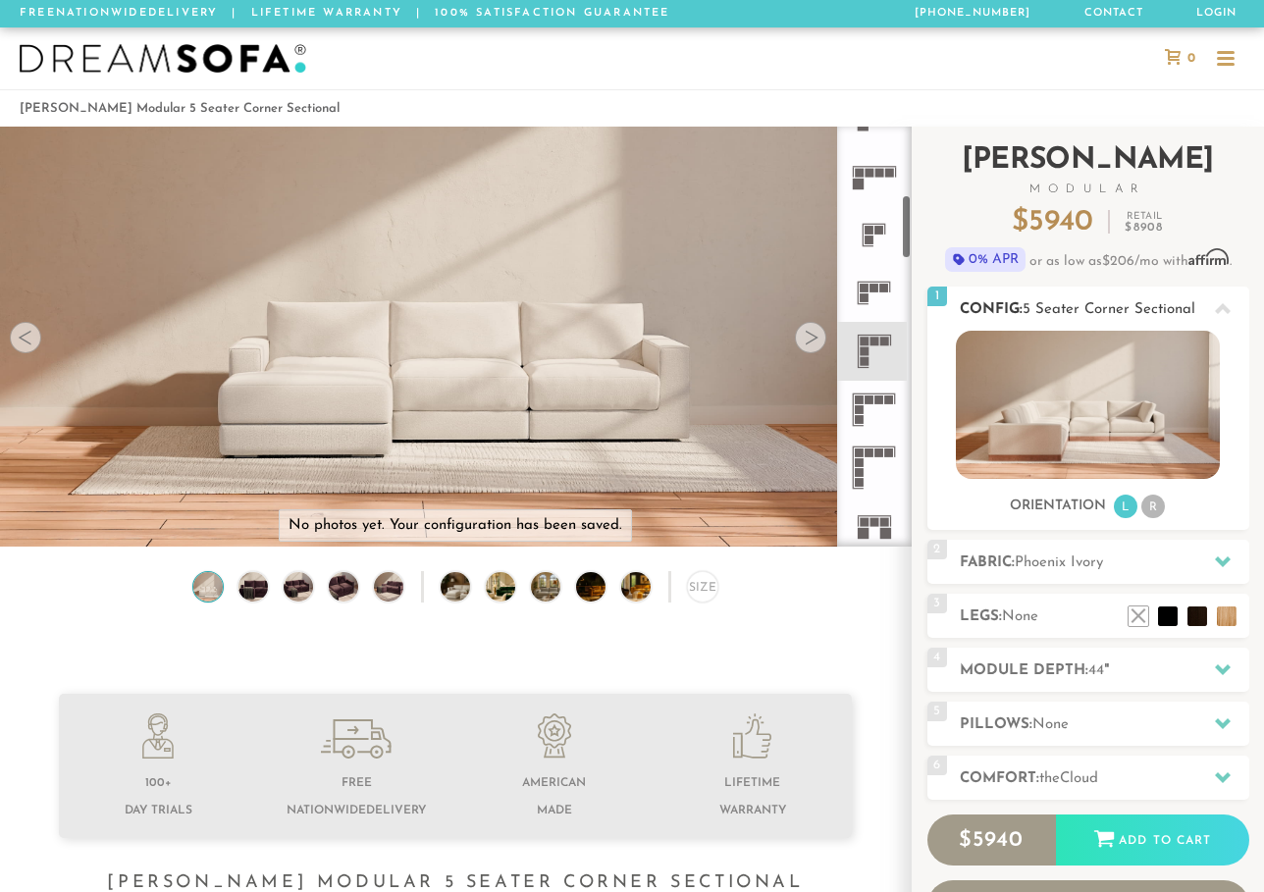
click at [1044, 409] on img at bounding box center [1088, 405] width 264 height 148
click at [1127, 505] on li "L" at bounding box center [1126, 507] width 24 height 24
click at [1220, 308] on icon at bounding box center [1223, 308] width 16 height 11
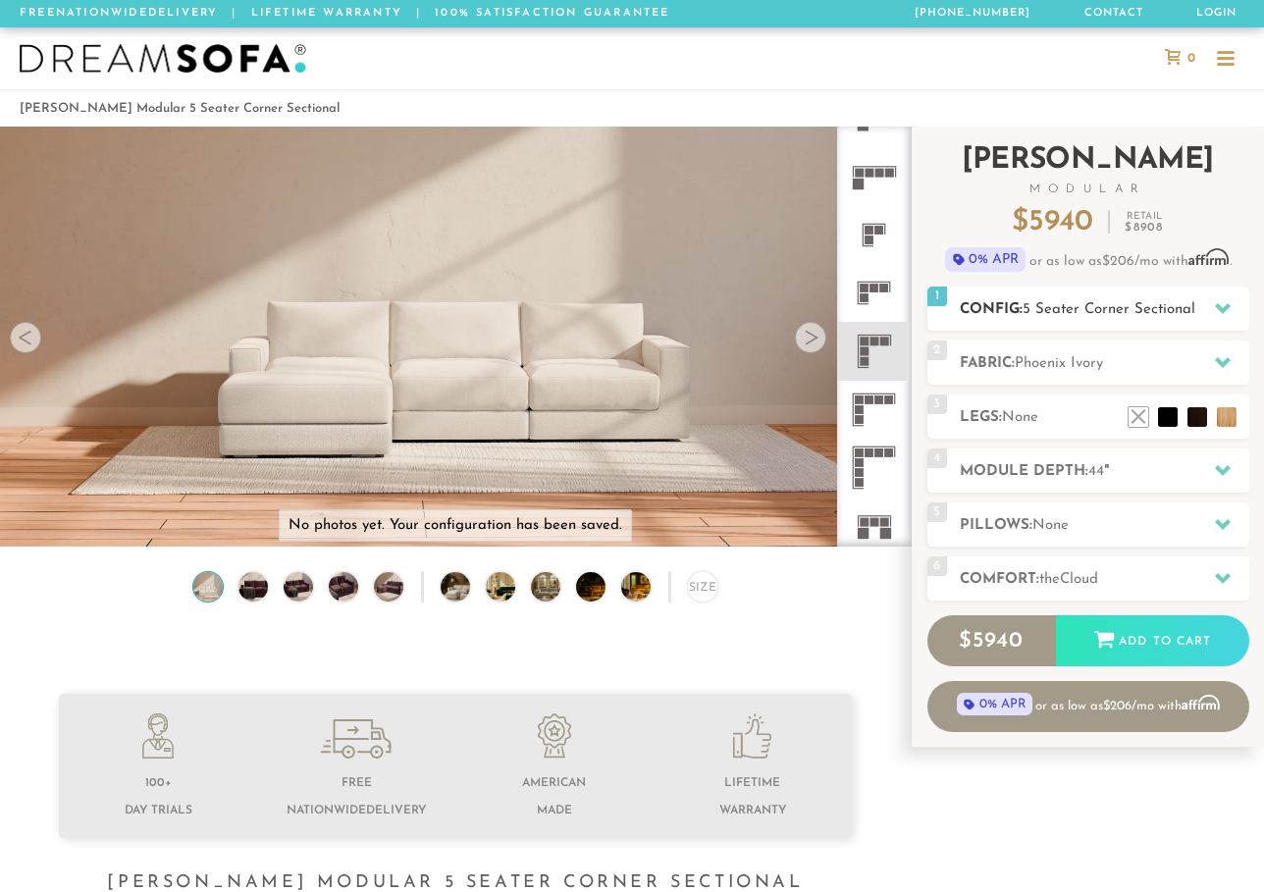
click at [958, 296] on div "1 Config: 5 Seater Corner Sectional L" at bounding box center [1089, 309] width 322 height 44
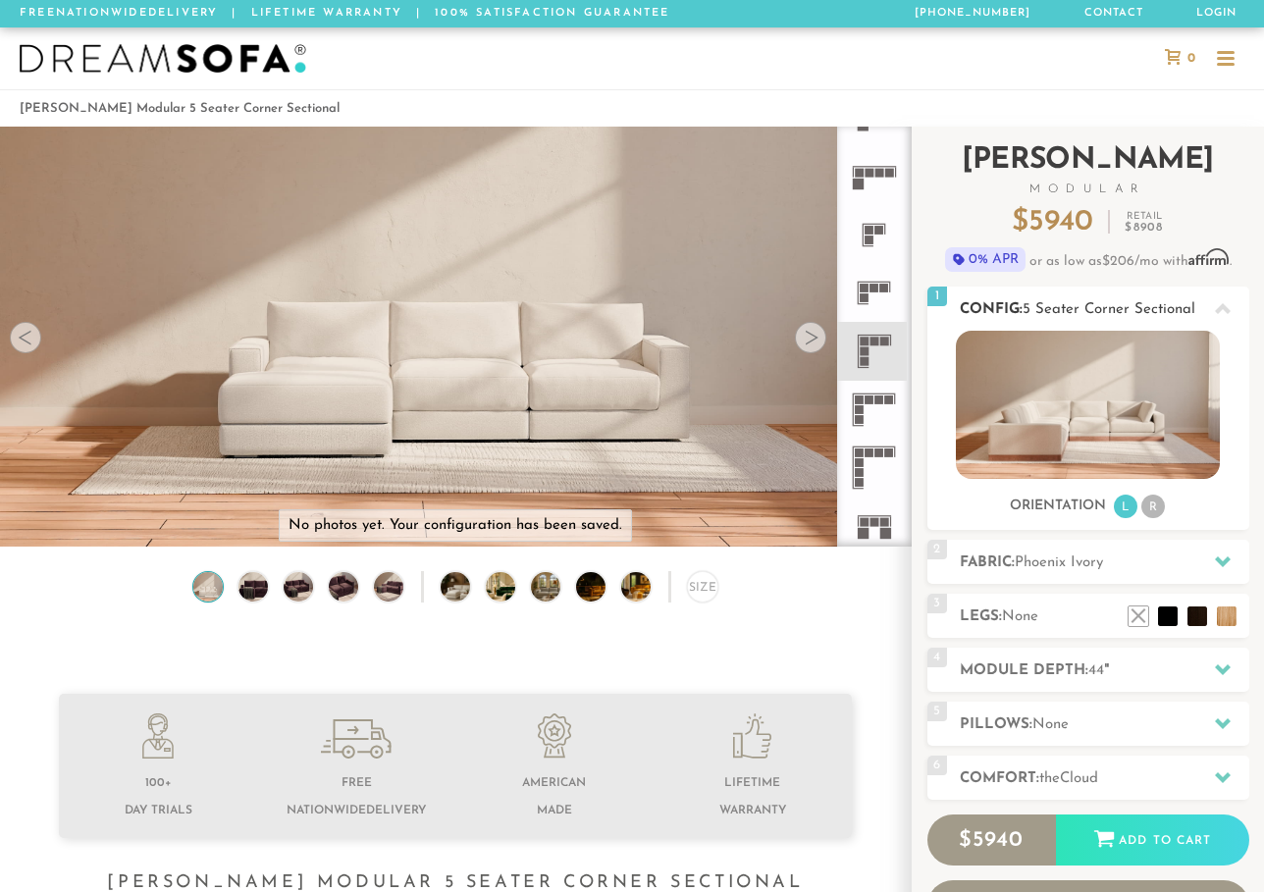
click at [1044, 398] on img at bounding box center [1088, 405] width 264 height 148
click at [1127, 508] on li "L" at bounding box center [1126, 507] width 24 height 24
click at [1219, 433] on img at bounding box center [1088, 405] width 264 height 148
